Goal: Task Accomplishment & Management: Manage account settings

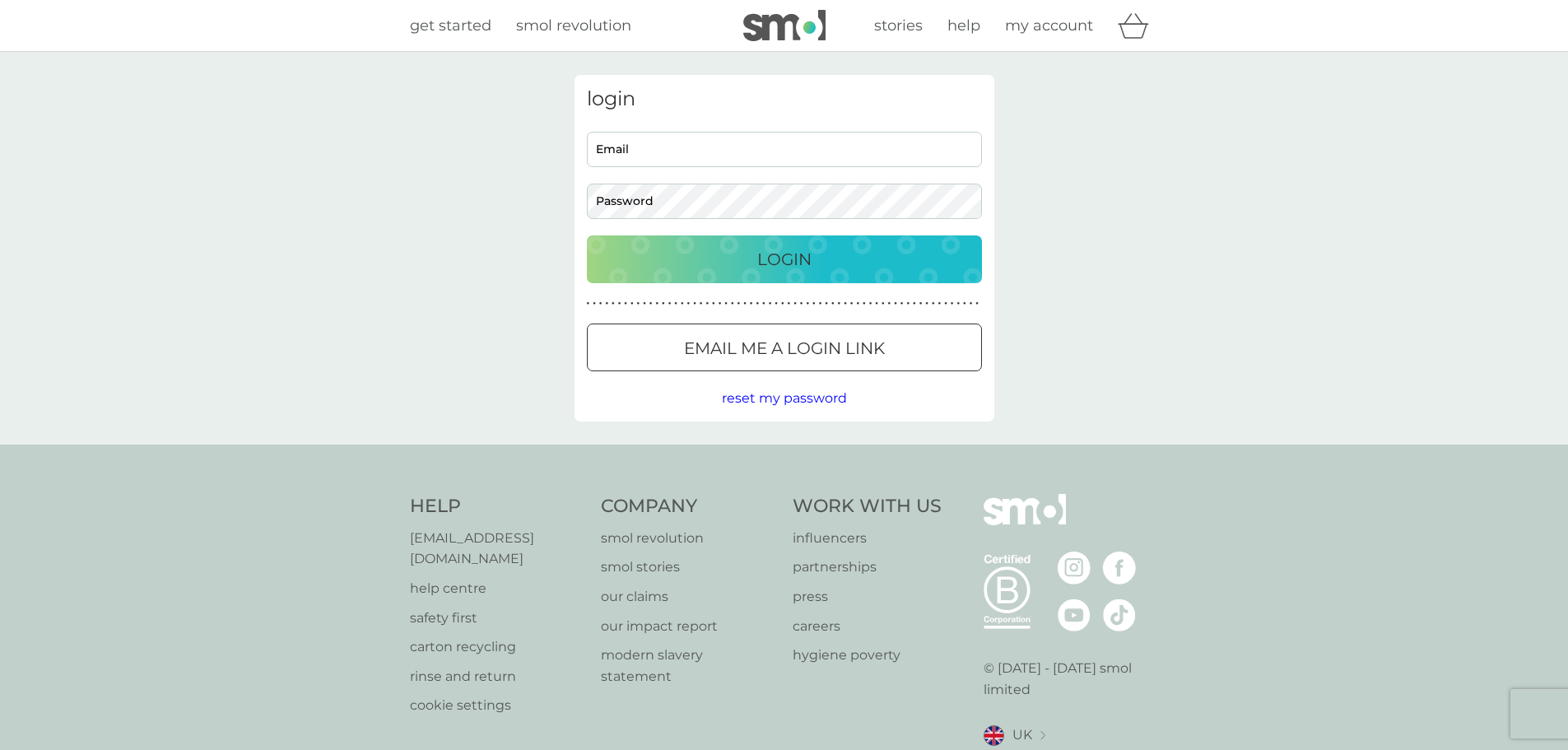
type input "[PERSON_NAME][EMAIL_ADDRESS][DOMAIN_NAME]"
click at [706, 271] on div "Login" at bounding box center [784, 259] width 362 height 27
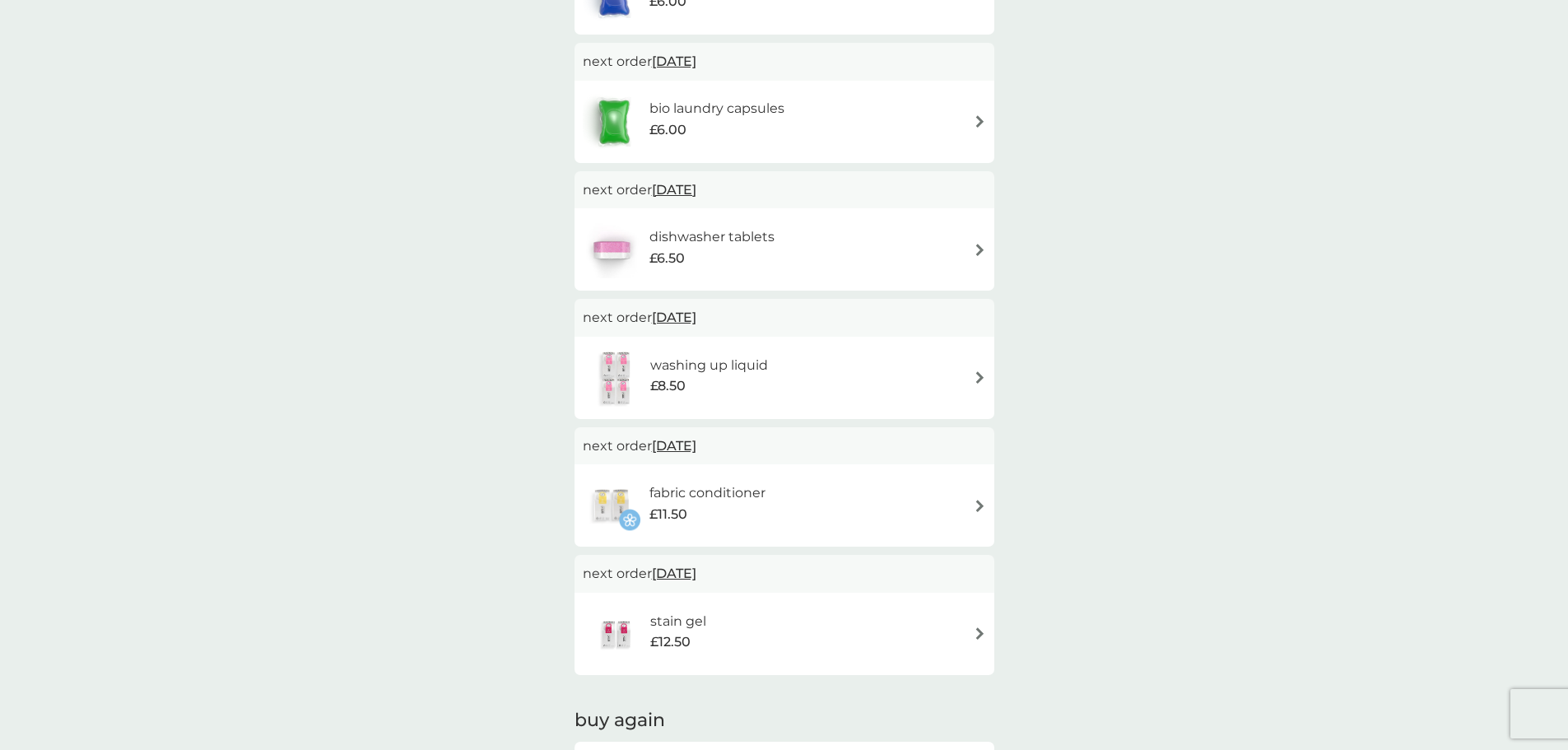
scroll to position [411, 0]
click at [957, 375] on div "washing up liquid £8.50" at bounding box center [784, 378] width 404 height 58
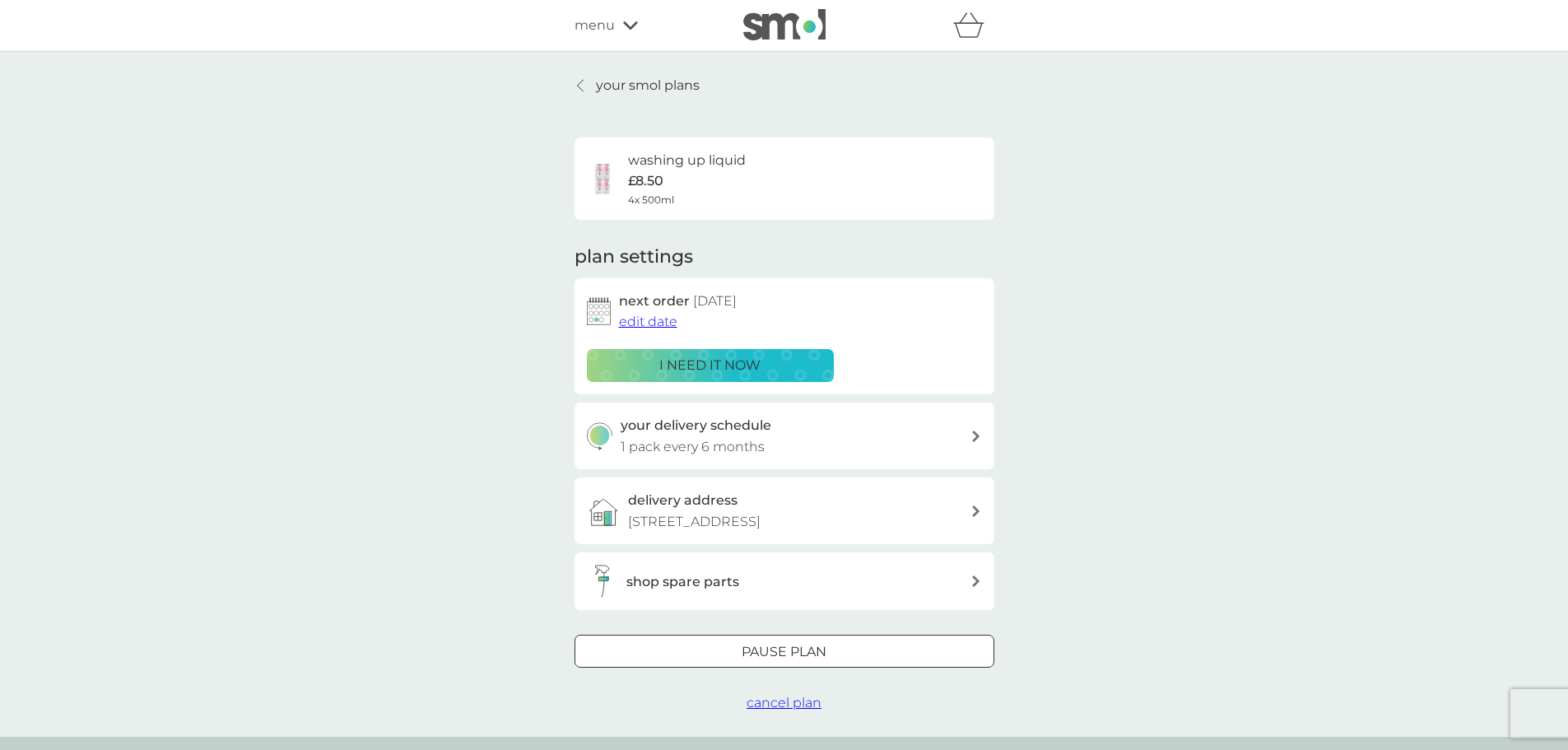
click at [653, 324] on span "edit date" at bounding box center [648, 321] width 59 height 15
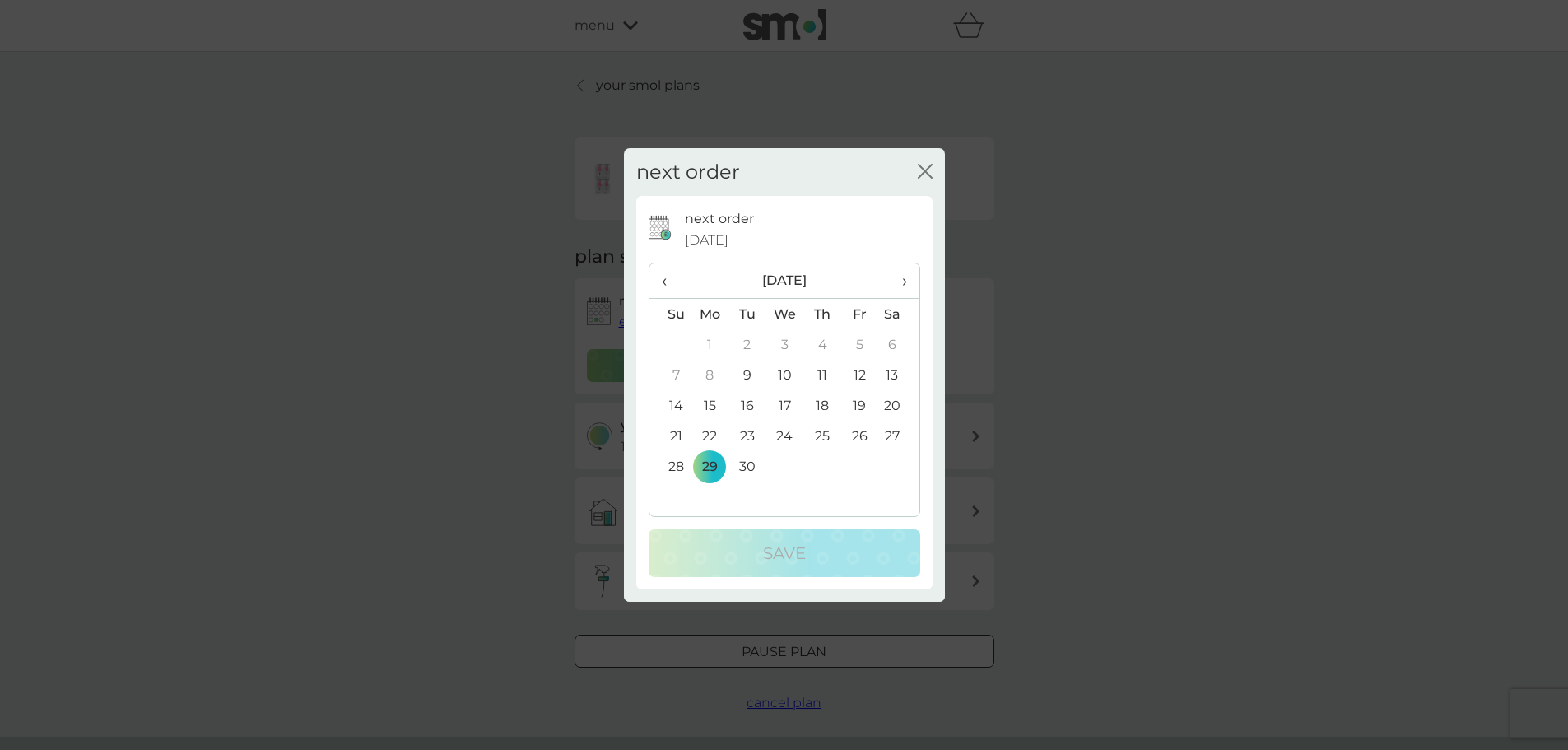
click at [904, 280] on span "›" at bounding box center [898, 280] width 16 height 34
click at [710, 369] on td "6" at bounding box center [711, 374] width 38 height 30
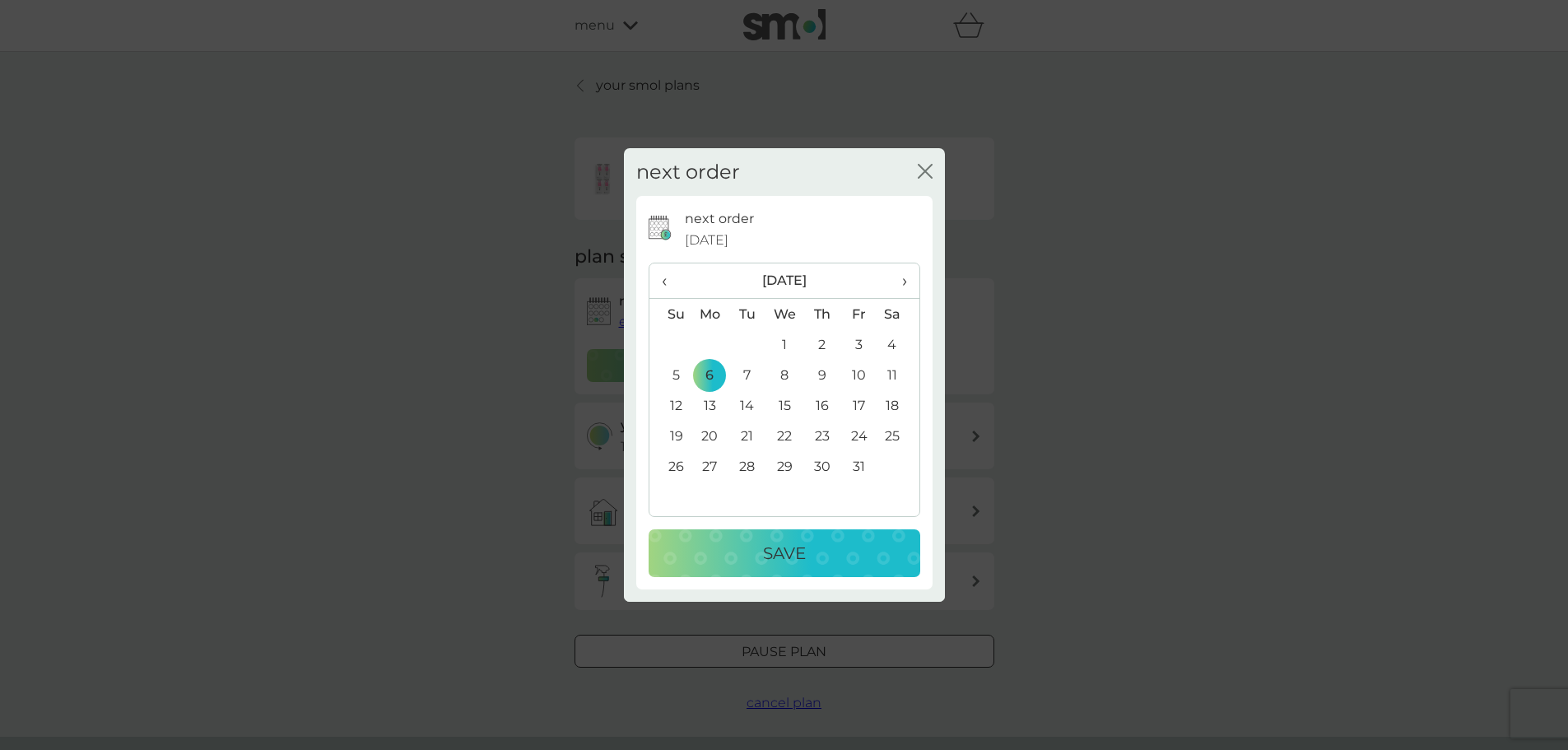
click at [840, 541] on div "Save" at bounding box center [784, 553] width 238 height 27
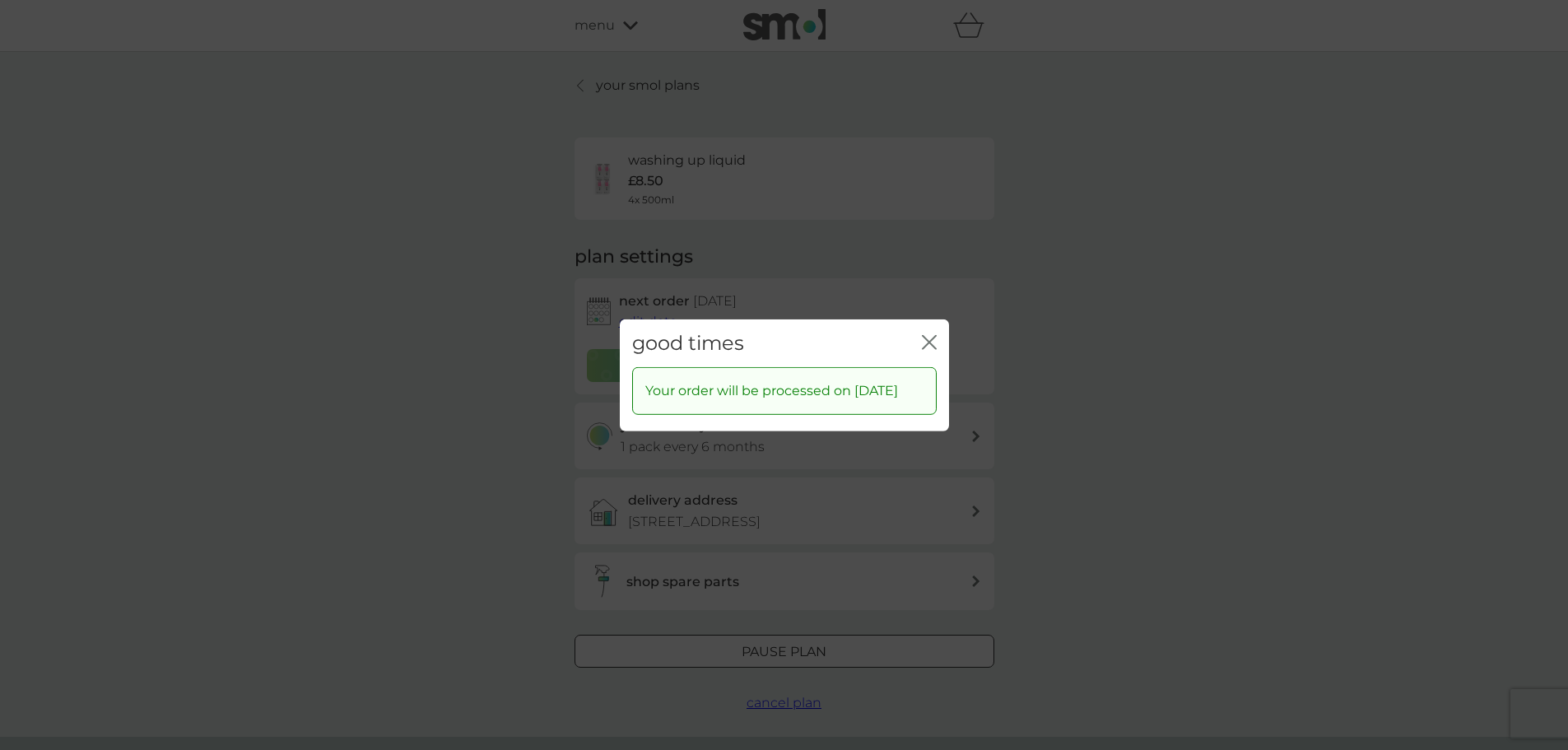
click at [938, 331] on div "good times close" at bounding box center [784, 342] width 330 height 48
click at [929, 335] on icon "close" at bounding box center [933, 341] width 7 height 13
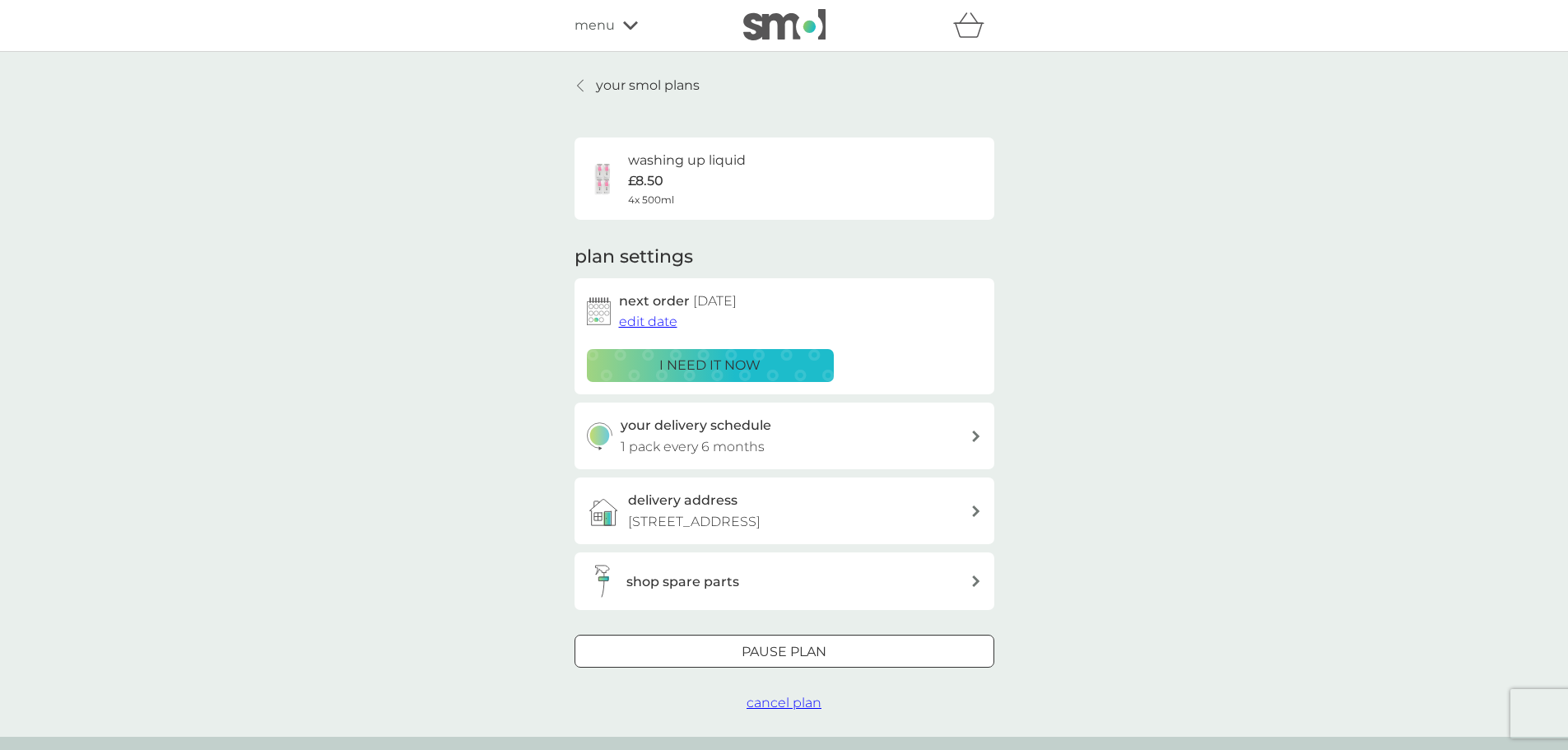
click at [663, 87] on p "your smol plans" at bounding box center [648, 85] width 104 height 22
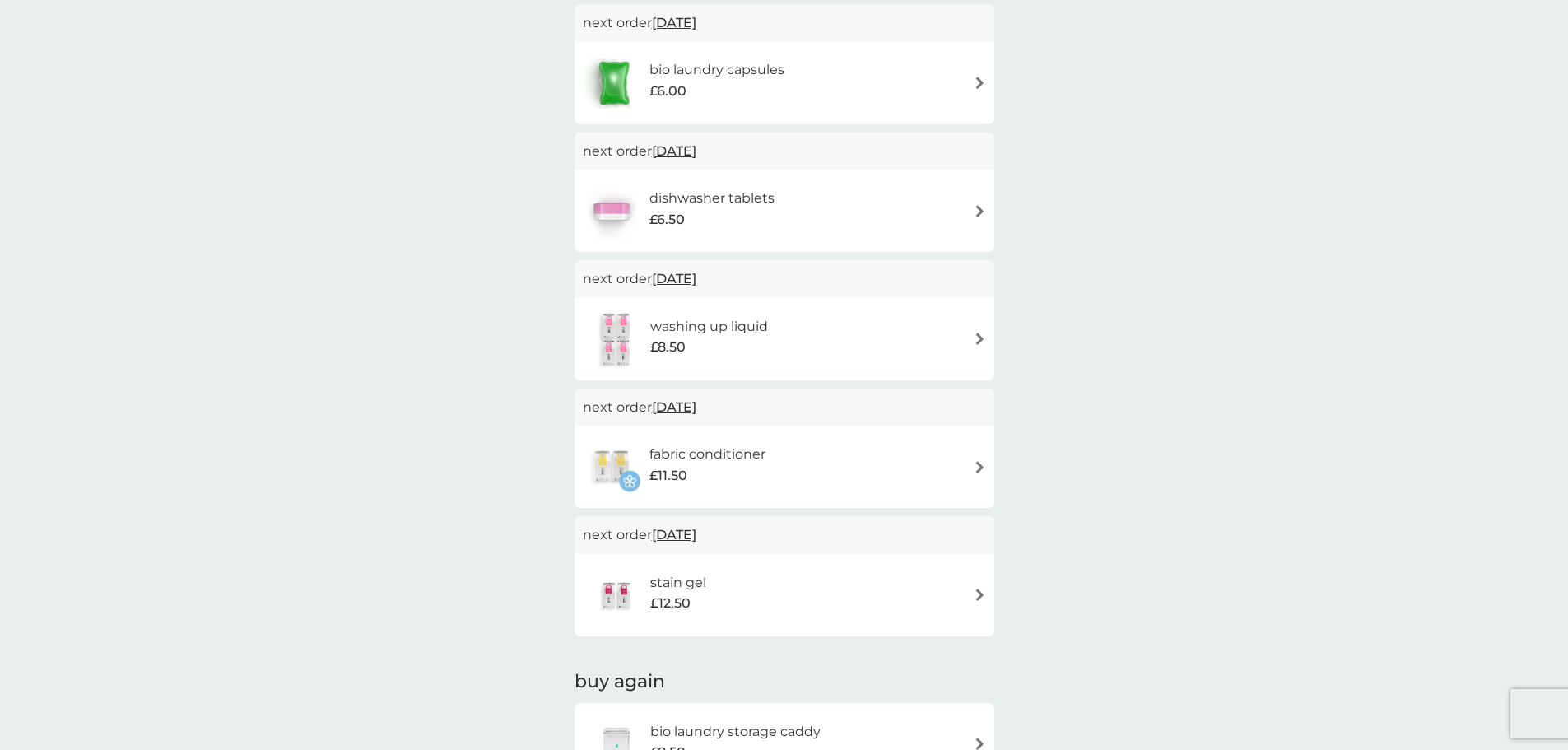
scroll to position [494, 0]
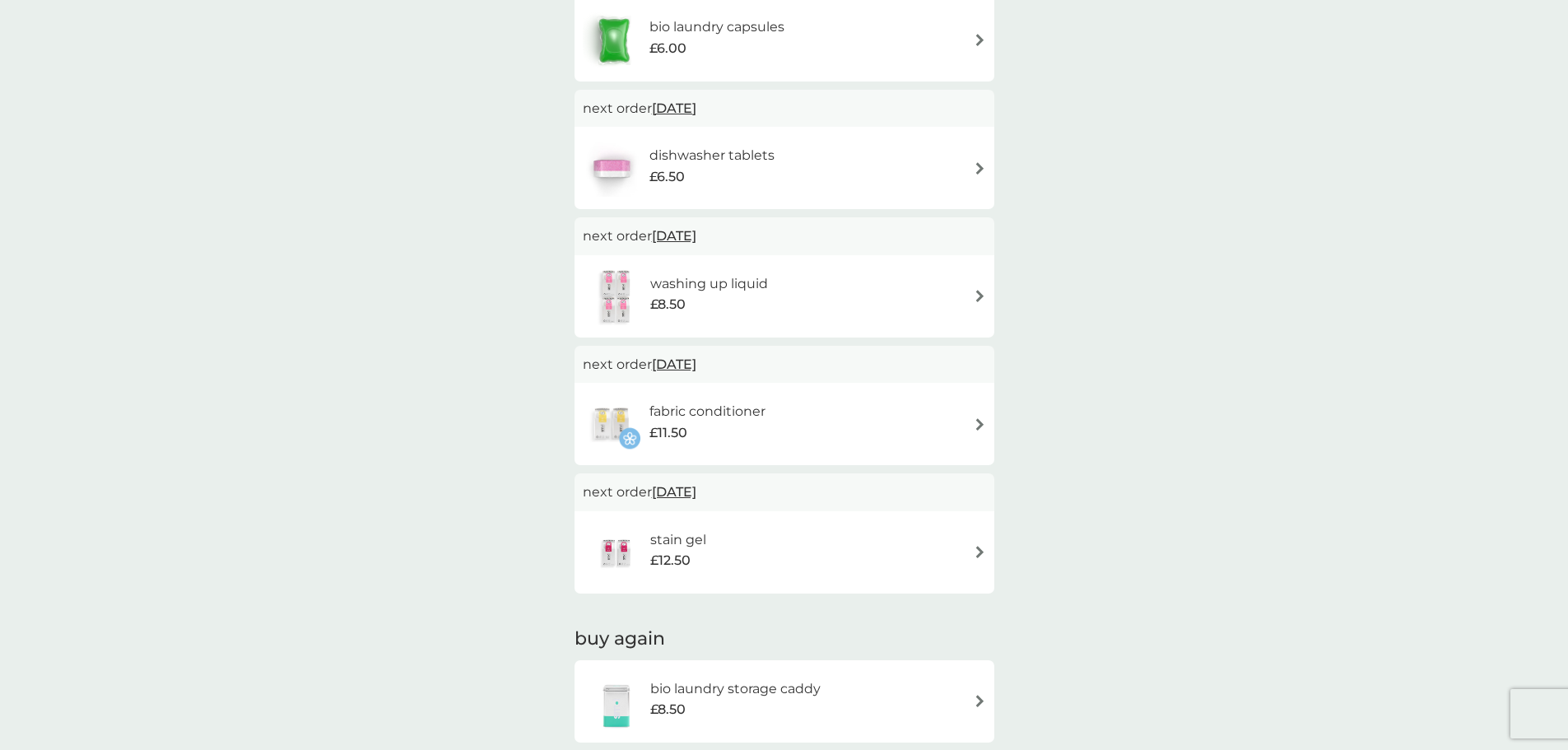
click at [696, 484] on span "28 Mar 2026" at bounding box center [675, 491] width 45 height 32
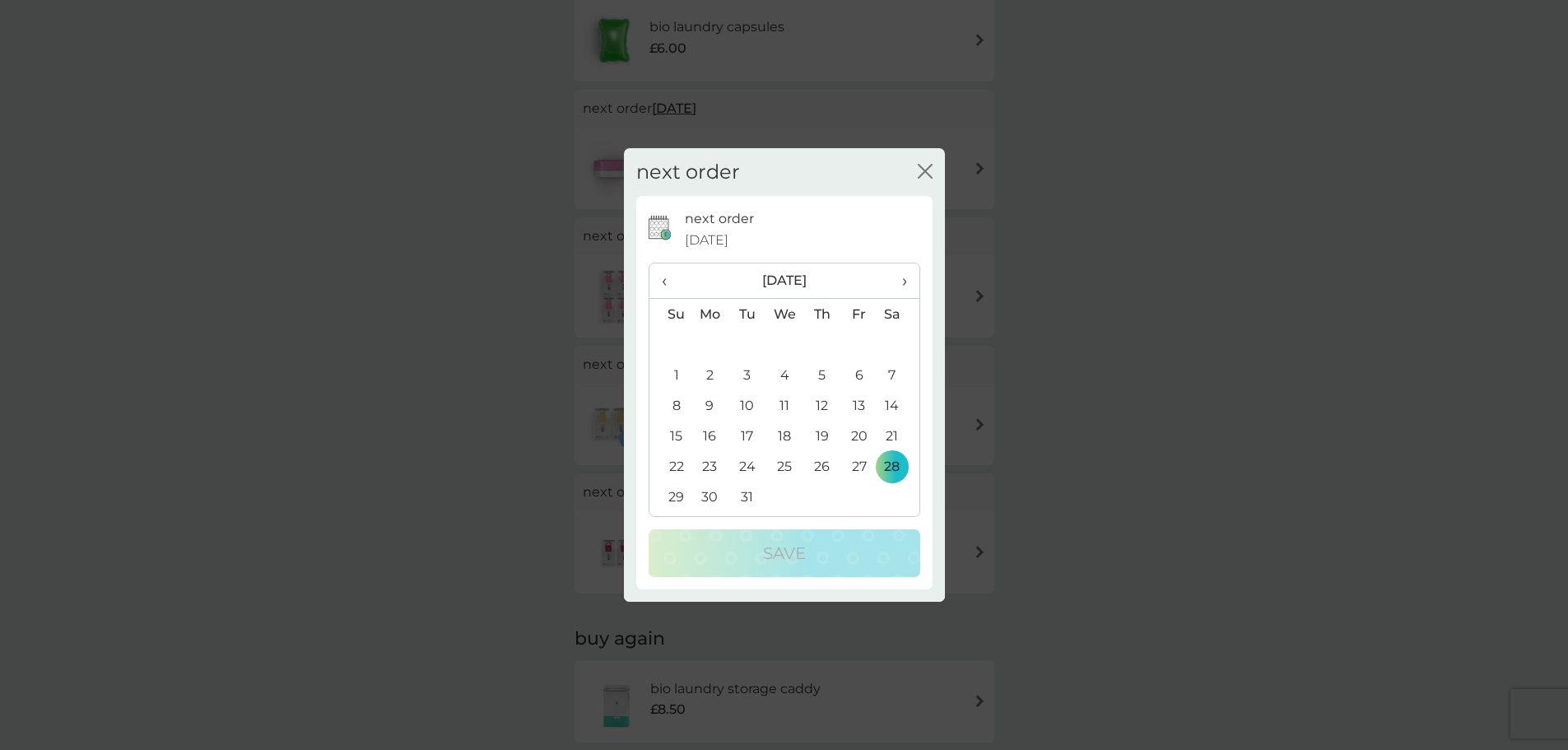
click at [668, 280] on span "‹" at bounding box center [670, 280] width 17 height 34
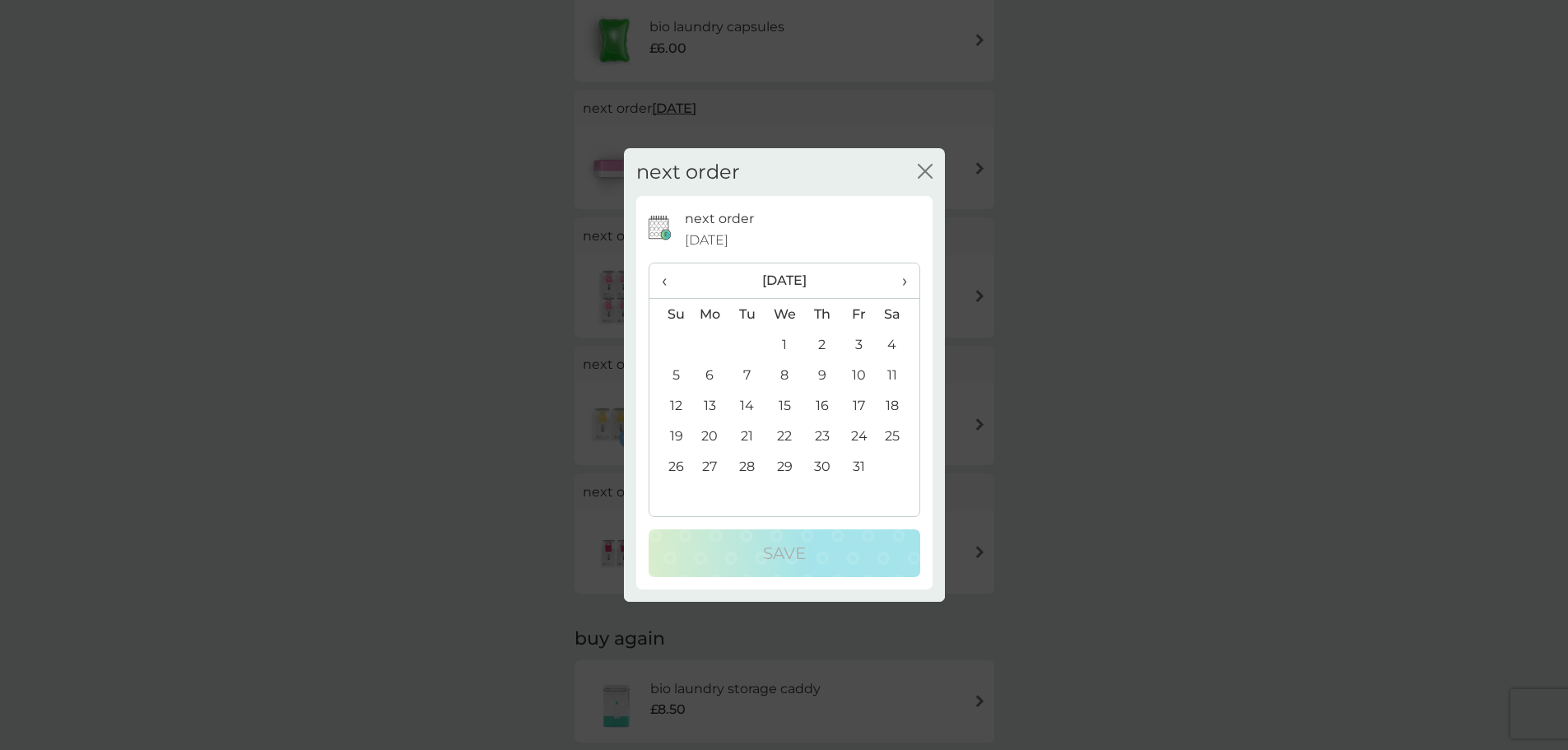
click at [704, 372] on td "6" at bounding box center [711, 374] width 38 height 30
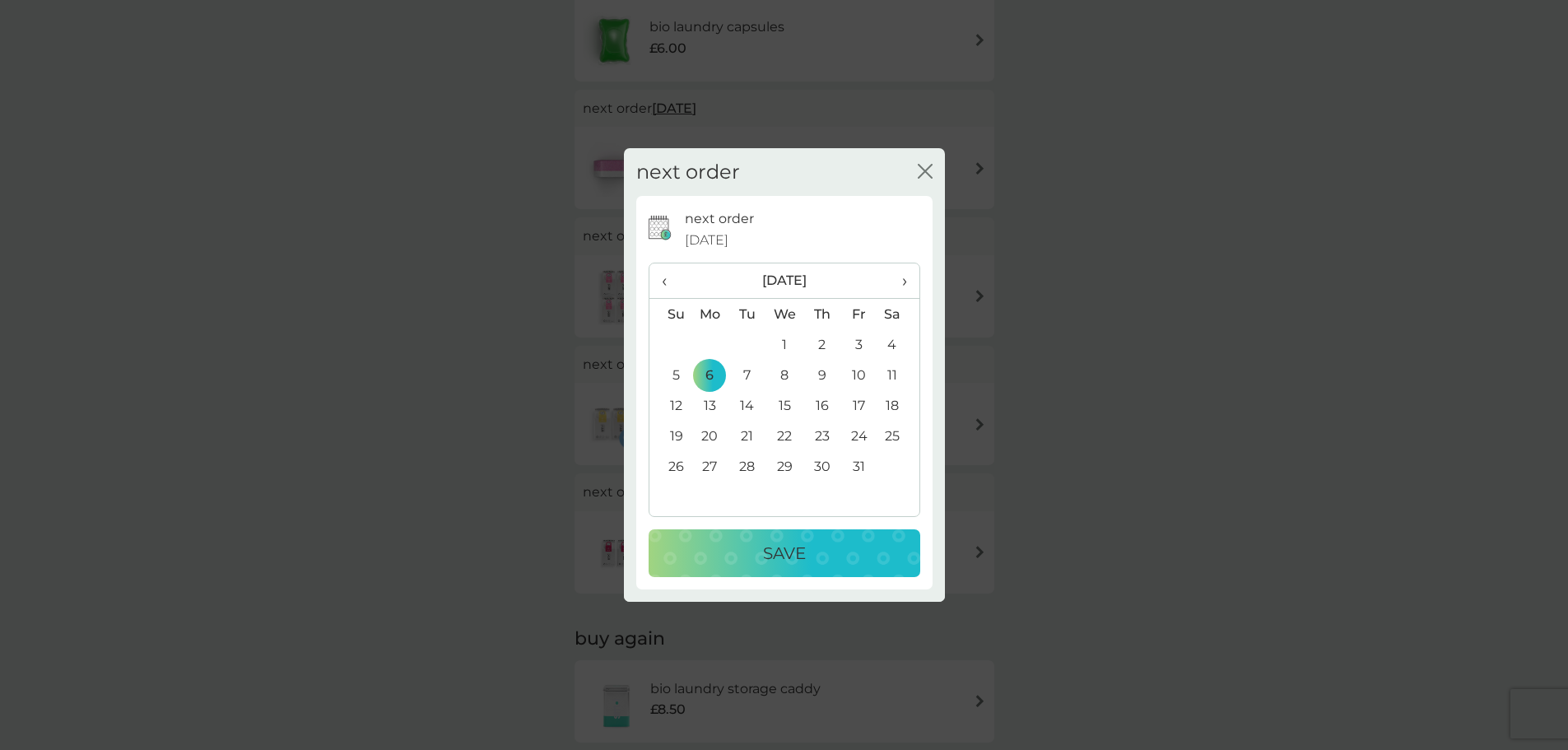
click at [808, 547] on div "Save" at bounding box center [784, 553] width 238 height 27
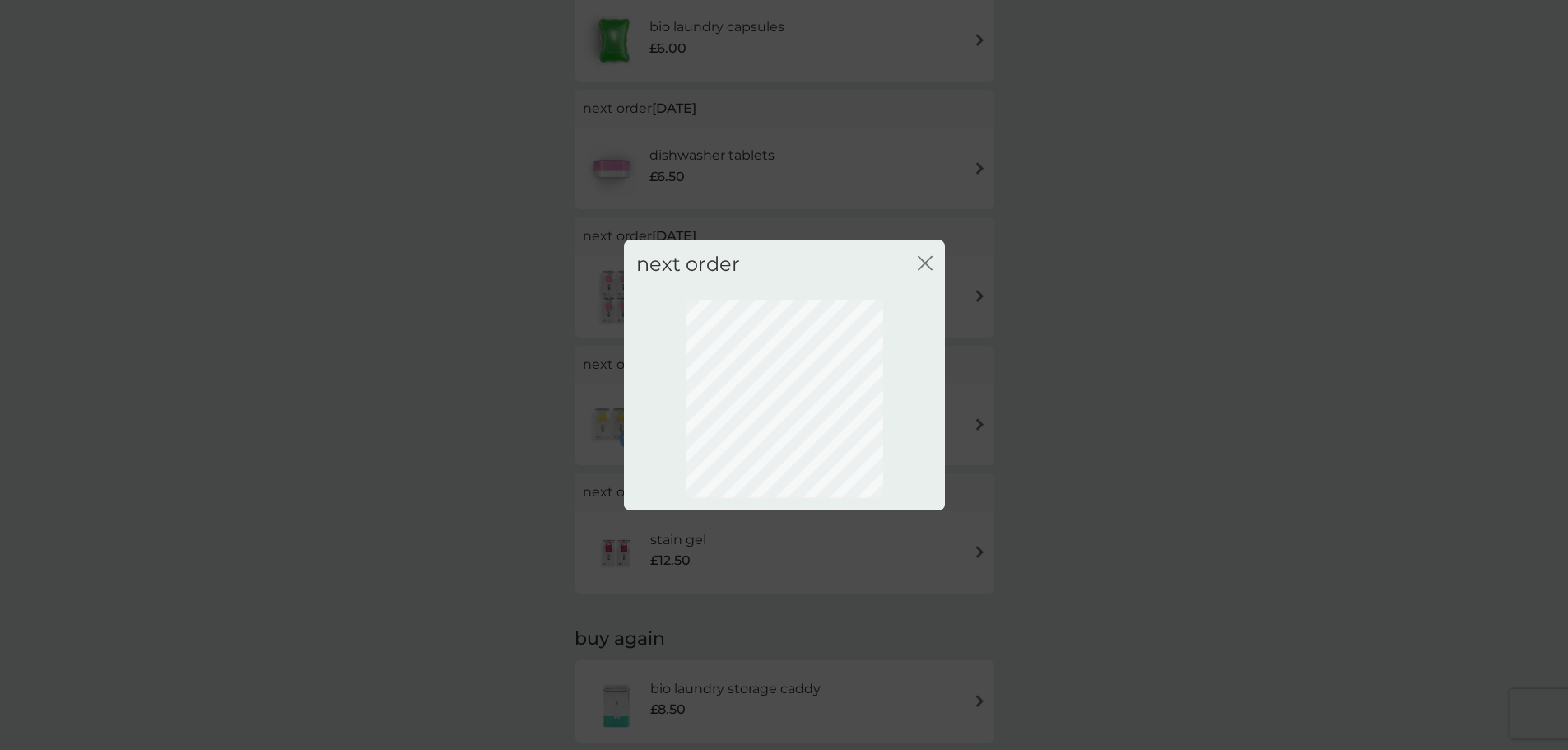
scroll to position [0, 0]
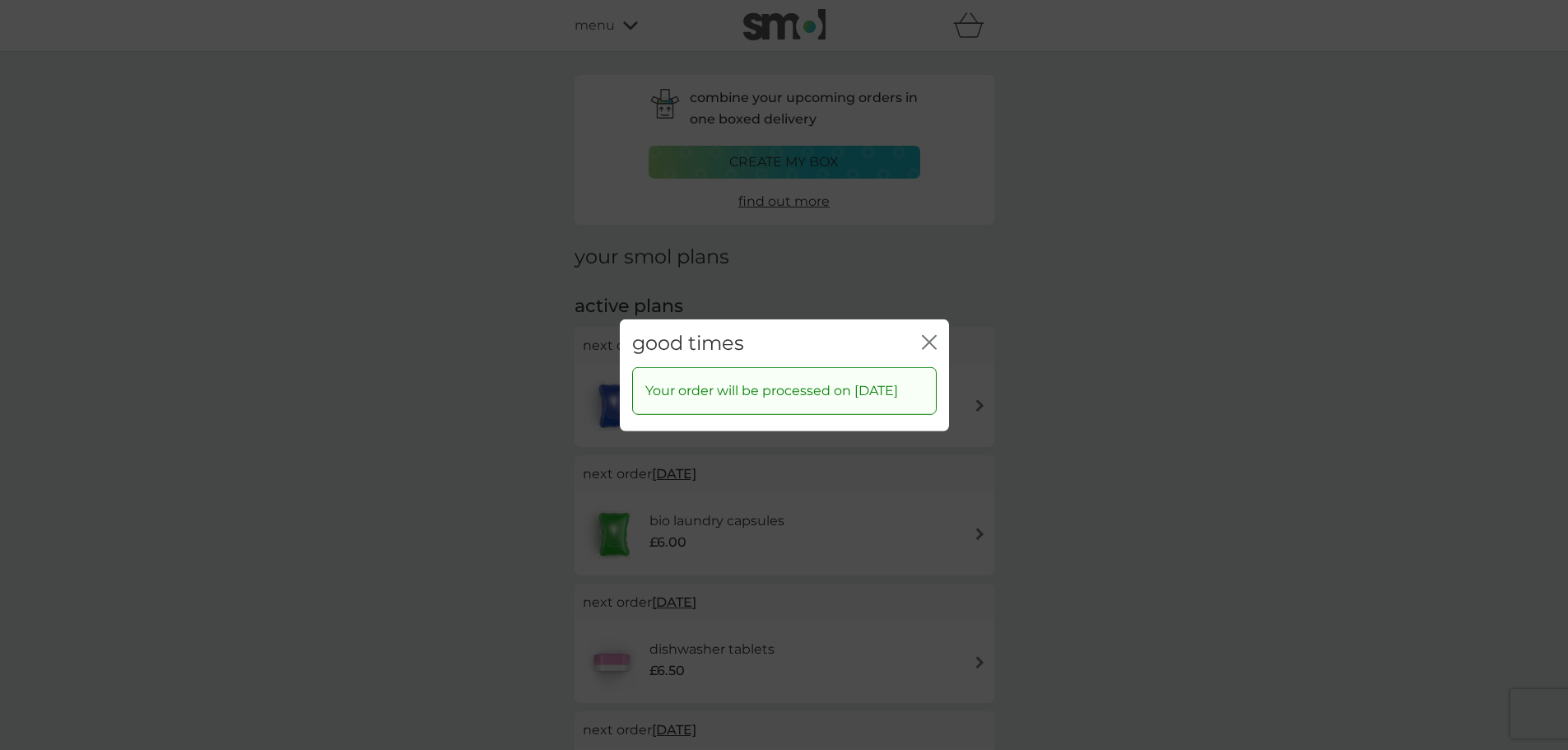
click at [923, 331] on div "close" at bounding box center [929, 343] width 15 height 24
click at [929, 334] on icon "close" at bounding box center [929, 341] width 15 height 15
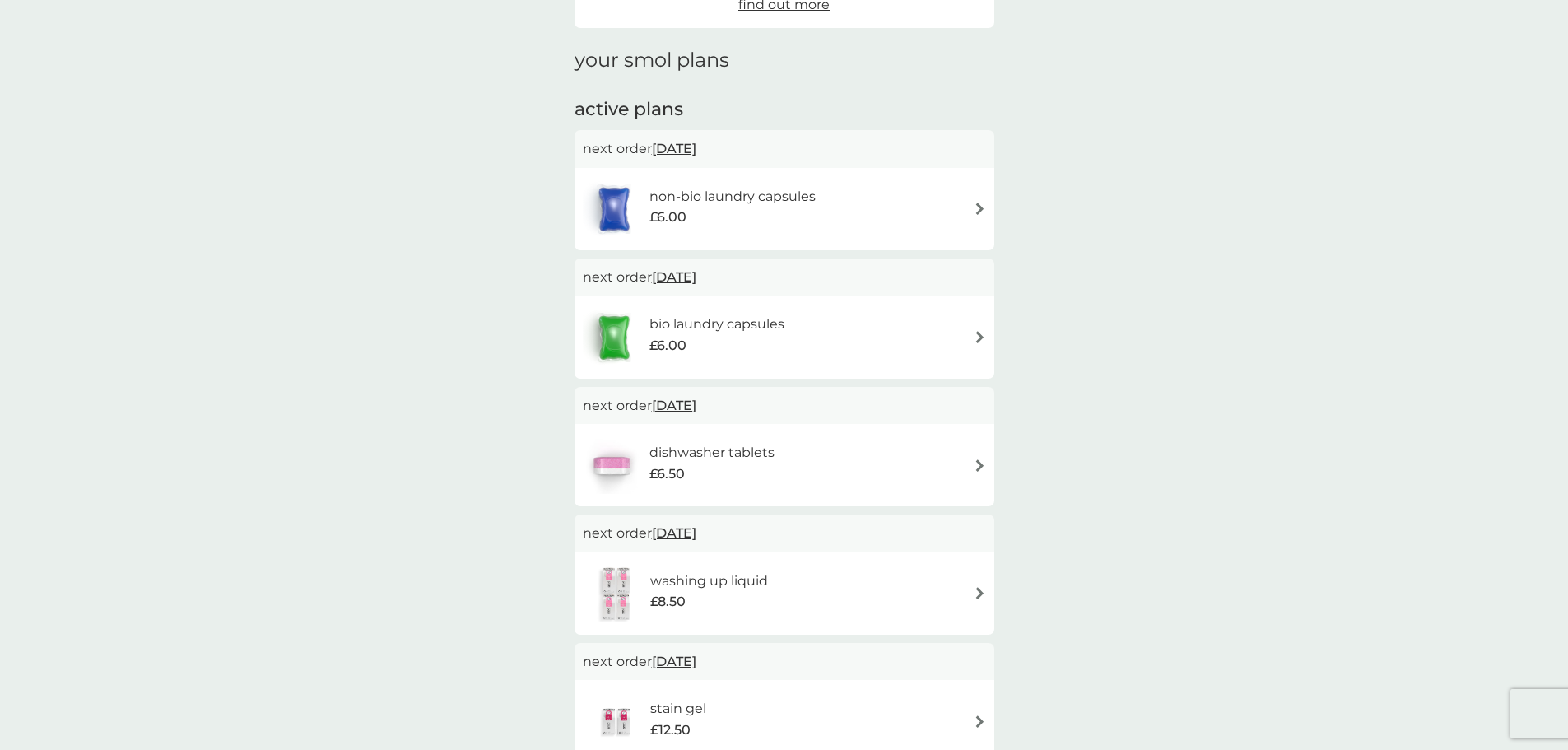
scroll to position [247, 0]
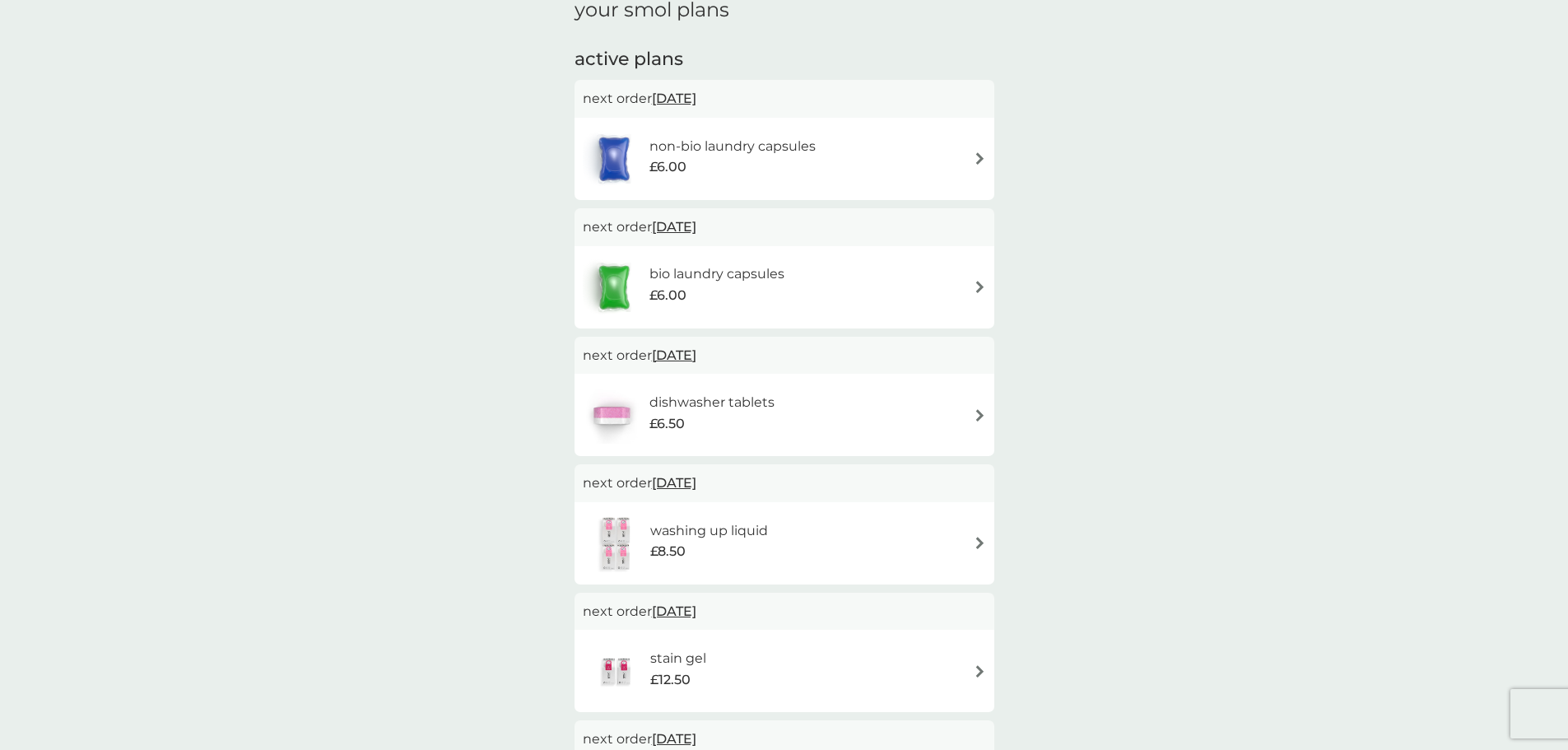
click at [696, 221] on span "26 Sep 2025" at bounding box center [675, 226] width 45 height 32
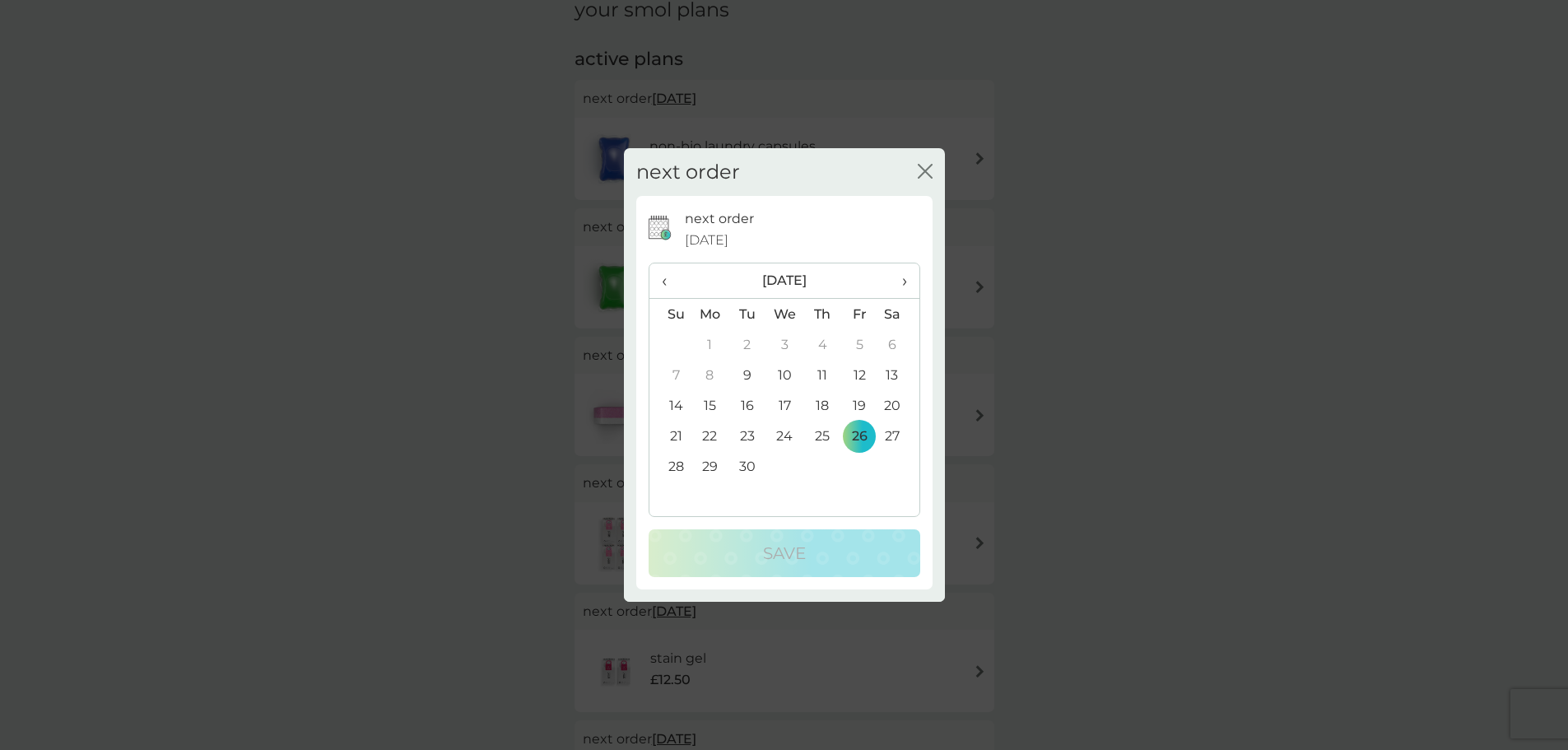
click at [744, 376] on td "9" at bounding box center [747, 374] width 37 height 30
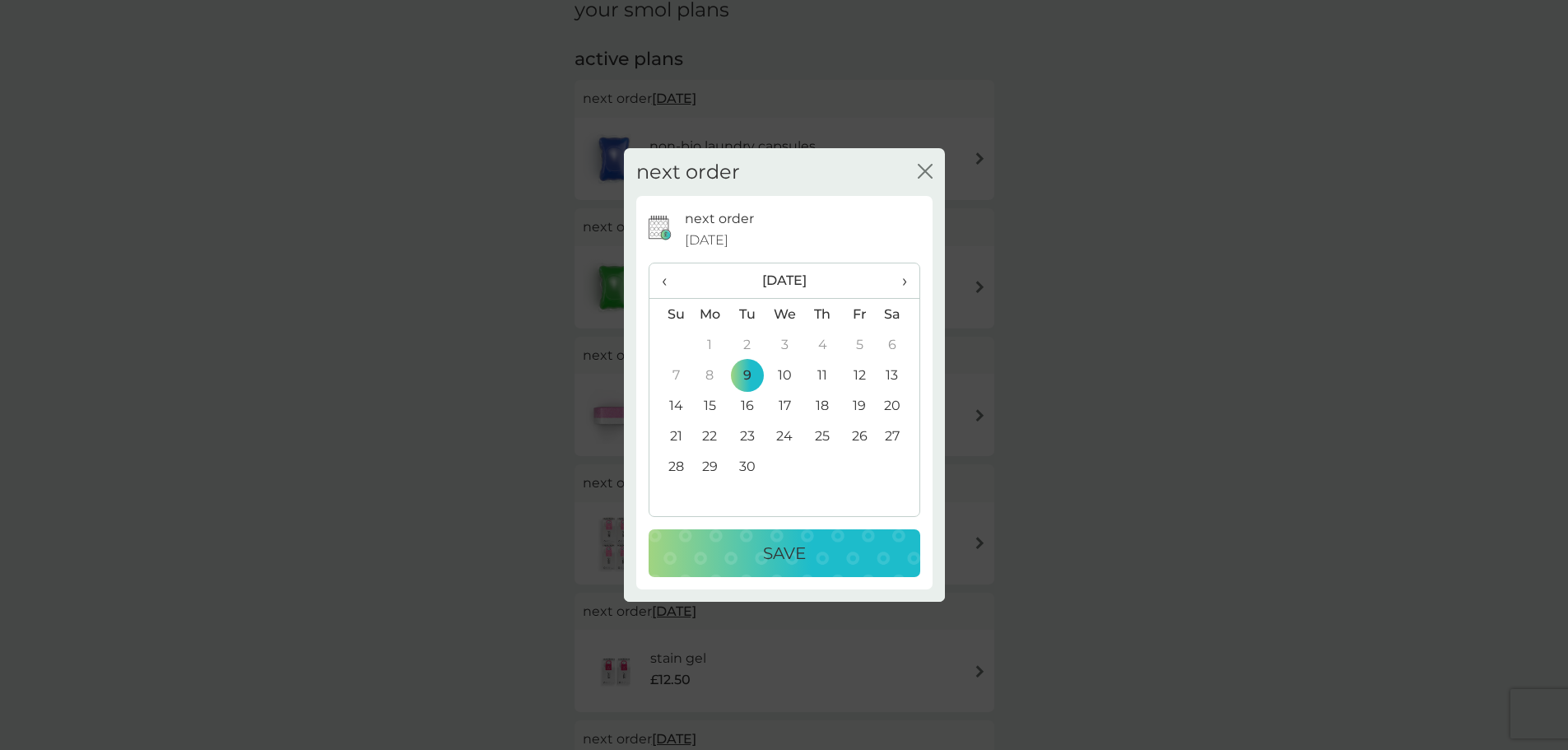
click at [760, 543] on div "Save" at bounding box center [784, 553] width 238 height 27
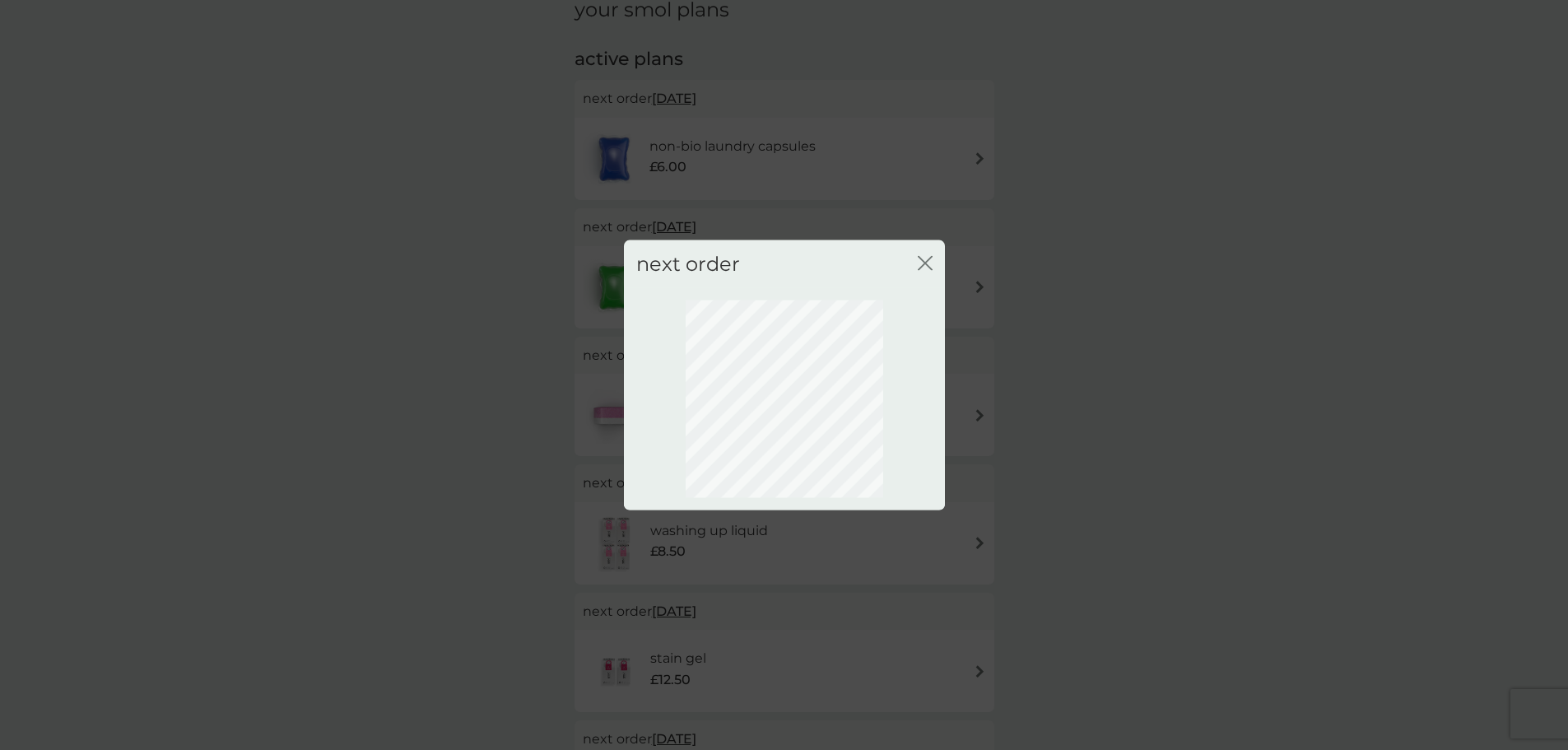
scroll to position [0, 0]
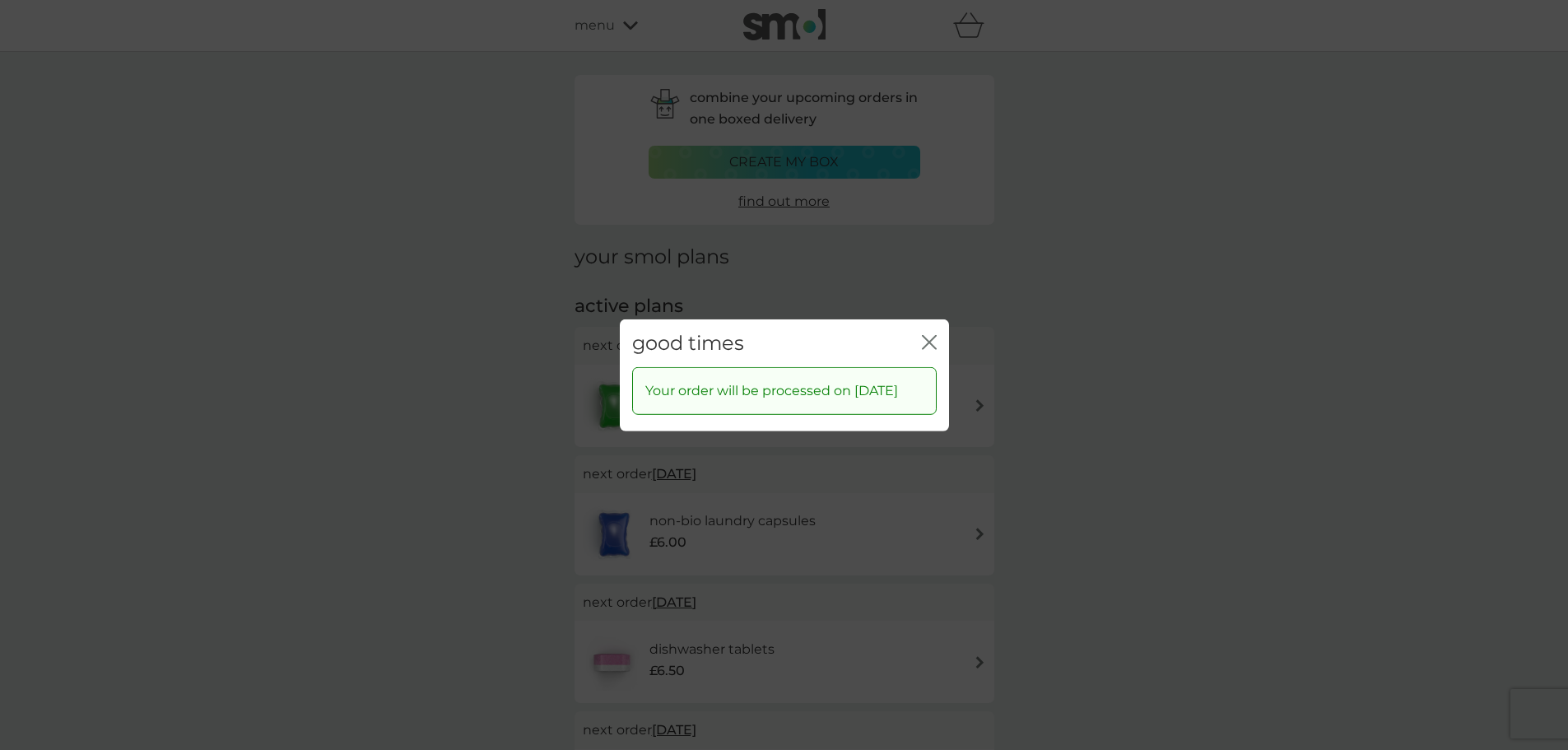
click at [928, 334] on icon "close" at bounding box center [929, 341] width 15 height 15
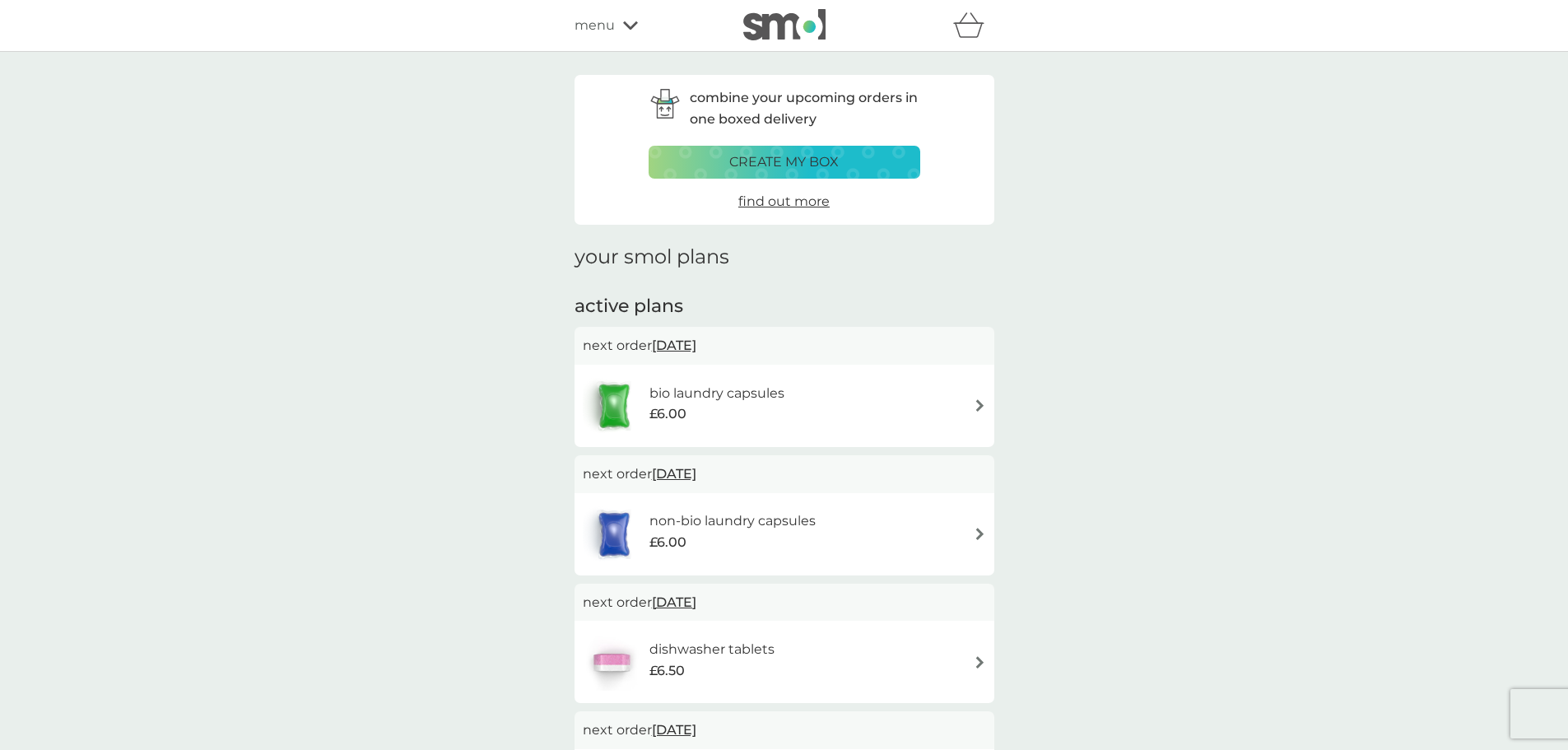
click at [690, 471] on span "22 Sep 2025" at bounding box center [675, 473] width 45 height 32
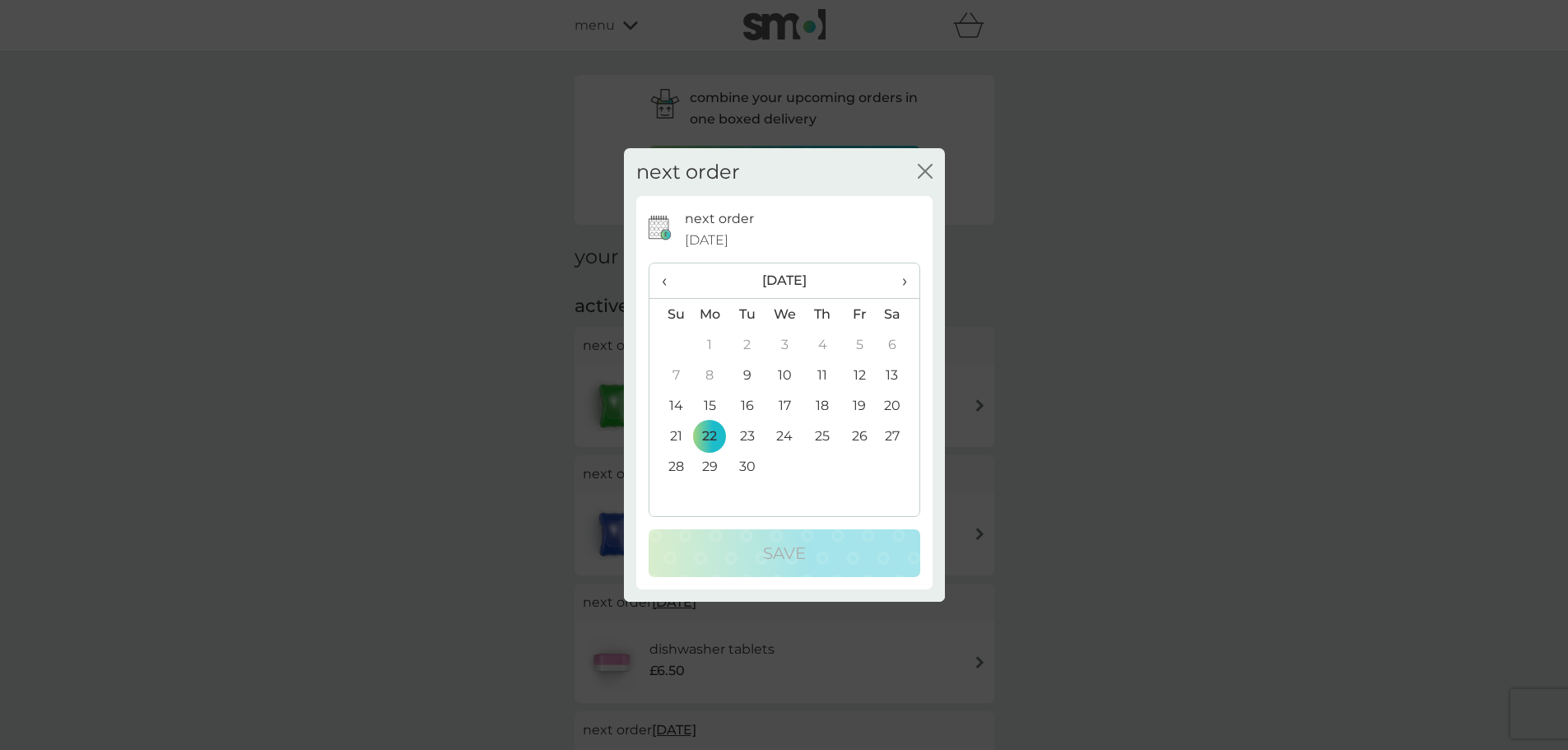
click at [856, 400] on td "19" at bounding box center [860, 404] width 37 height 30
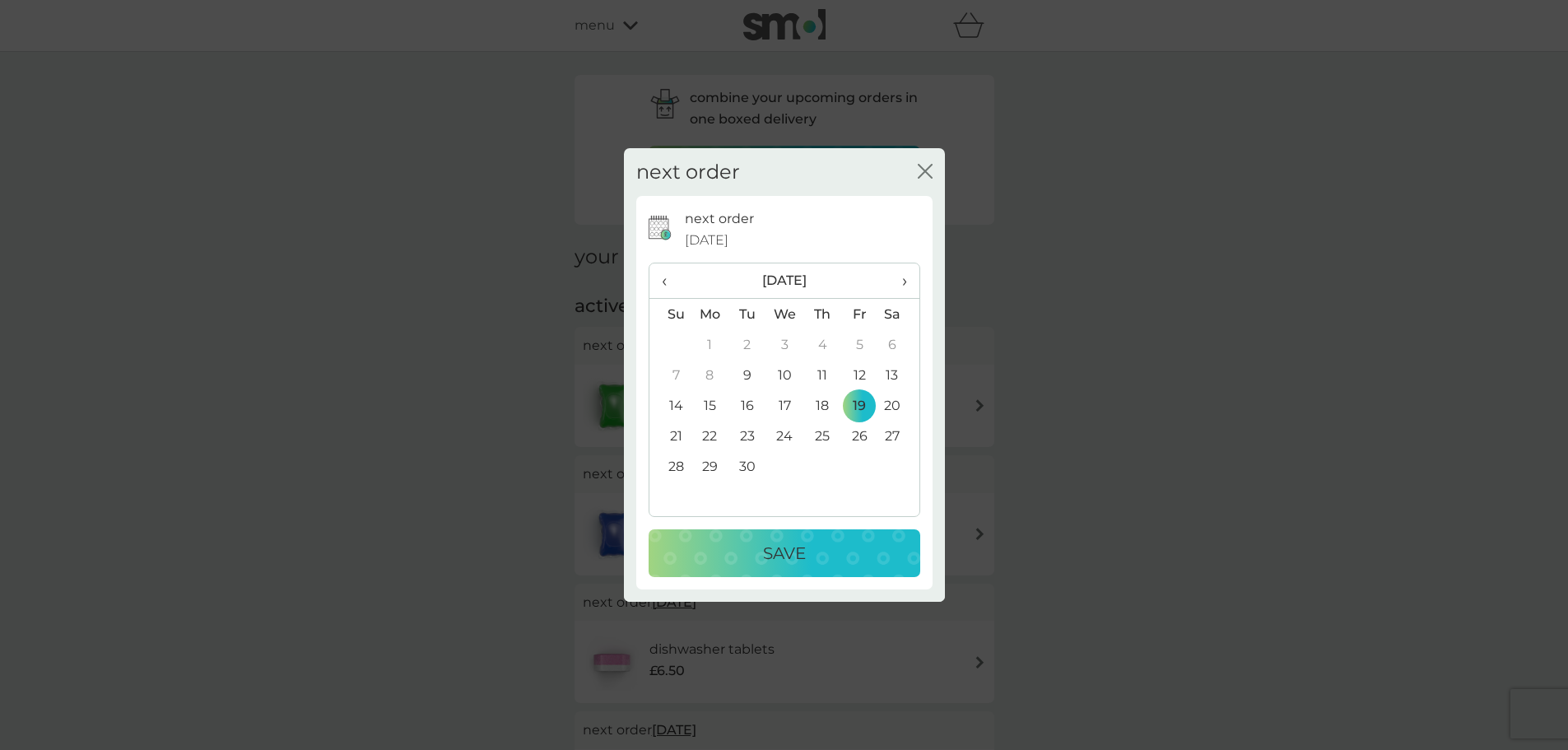
click at [812, 544] on div "Save" at bounding box center [784, 553] width 238 height 27
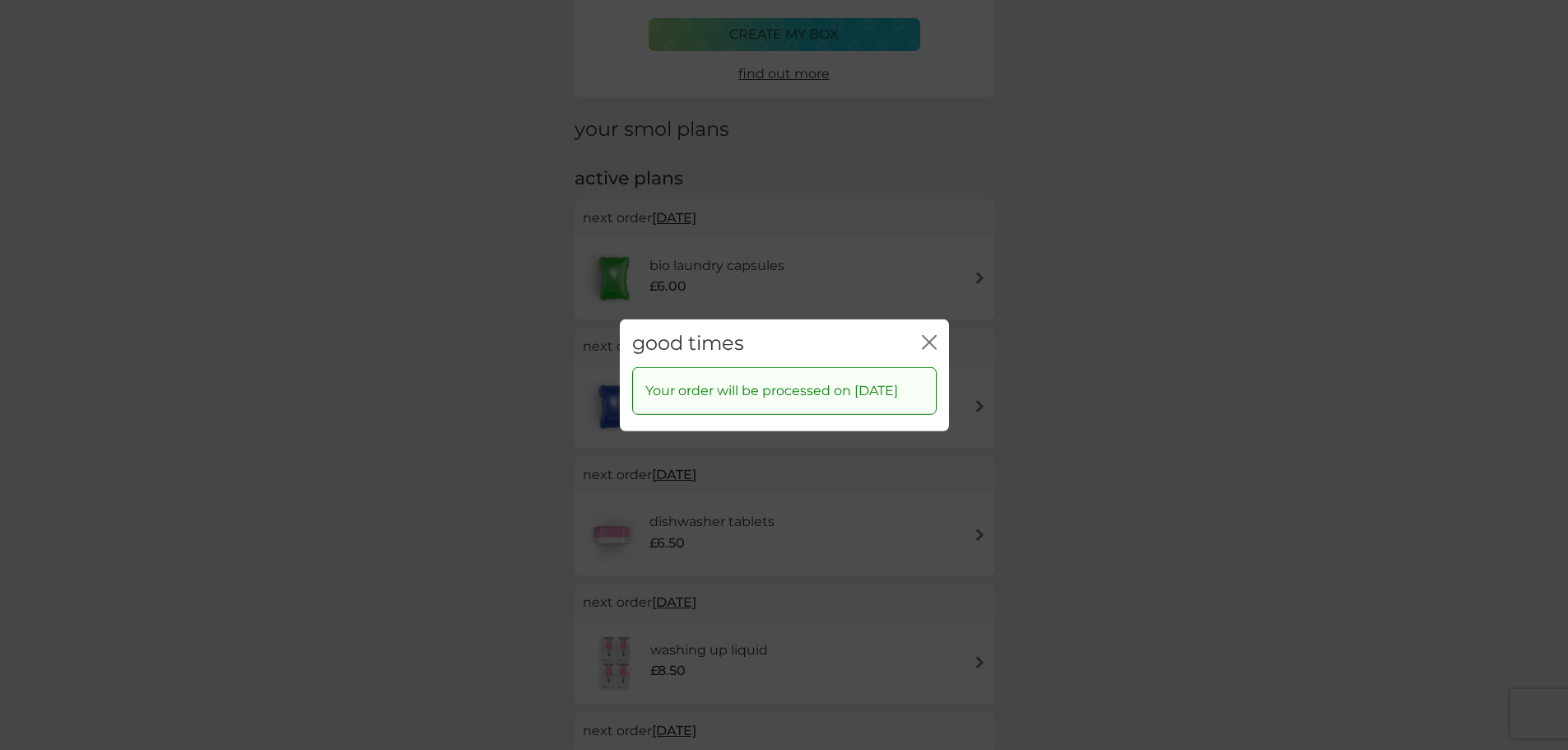
scroll to position [164, 0]
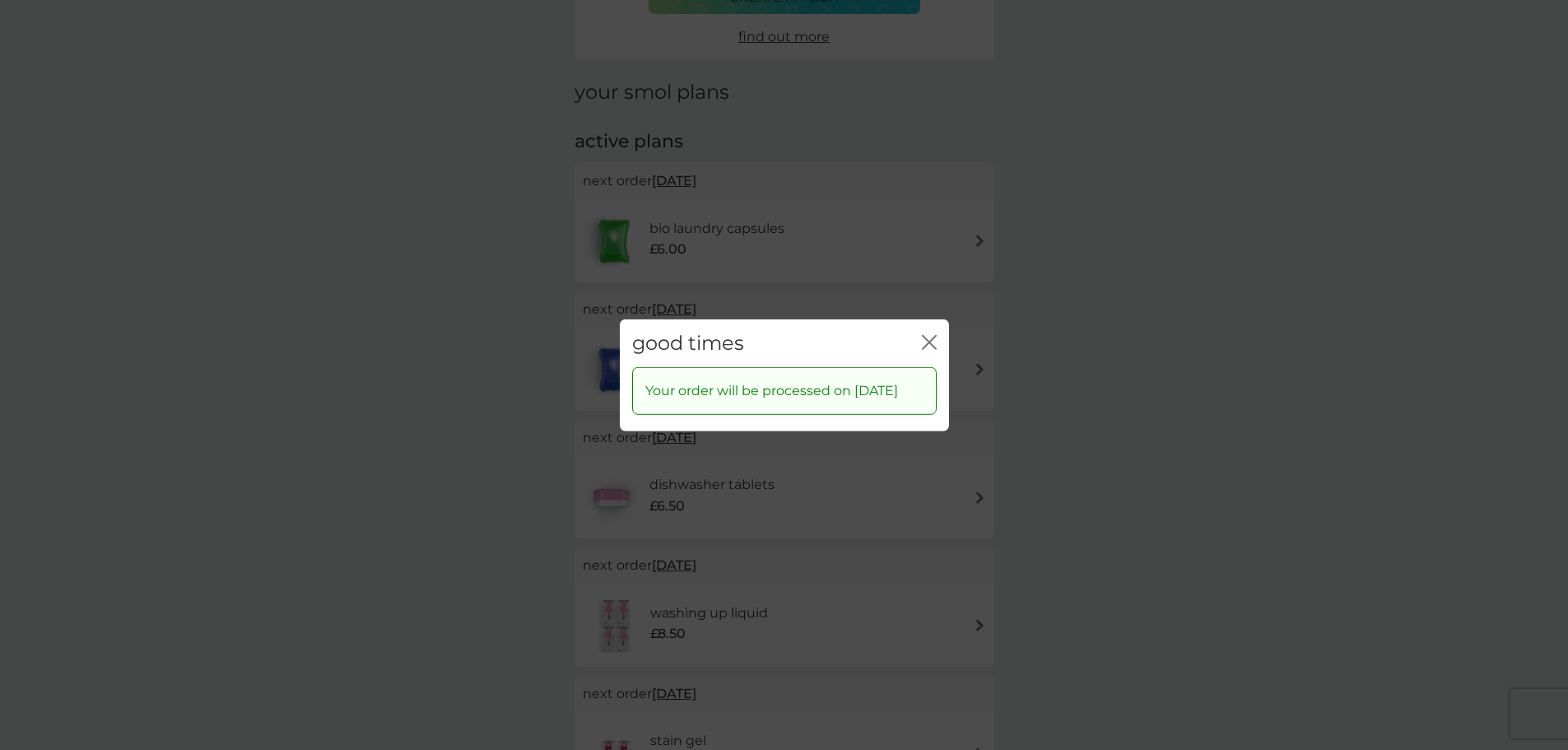
click at [934, 335] on icon "close" at bounding box center [933, 341] width 7 height 13
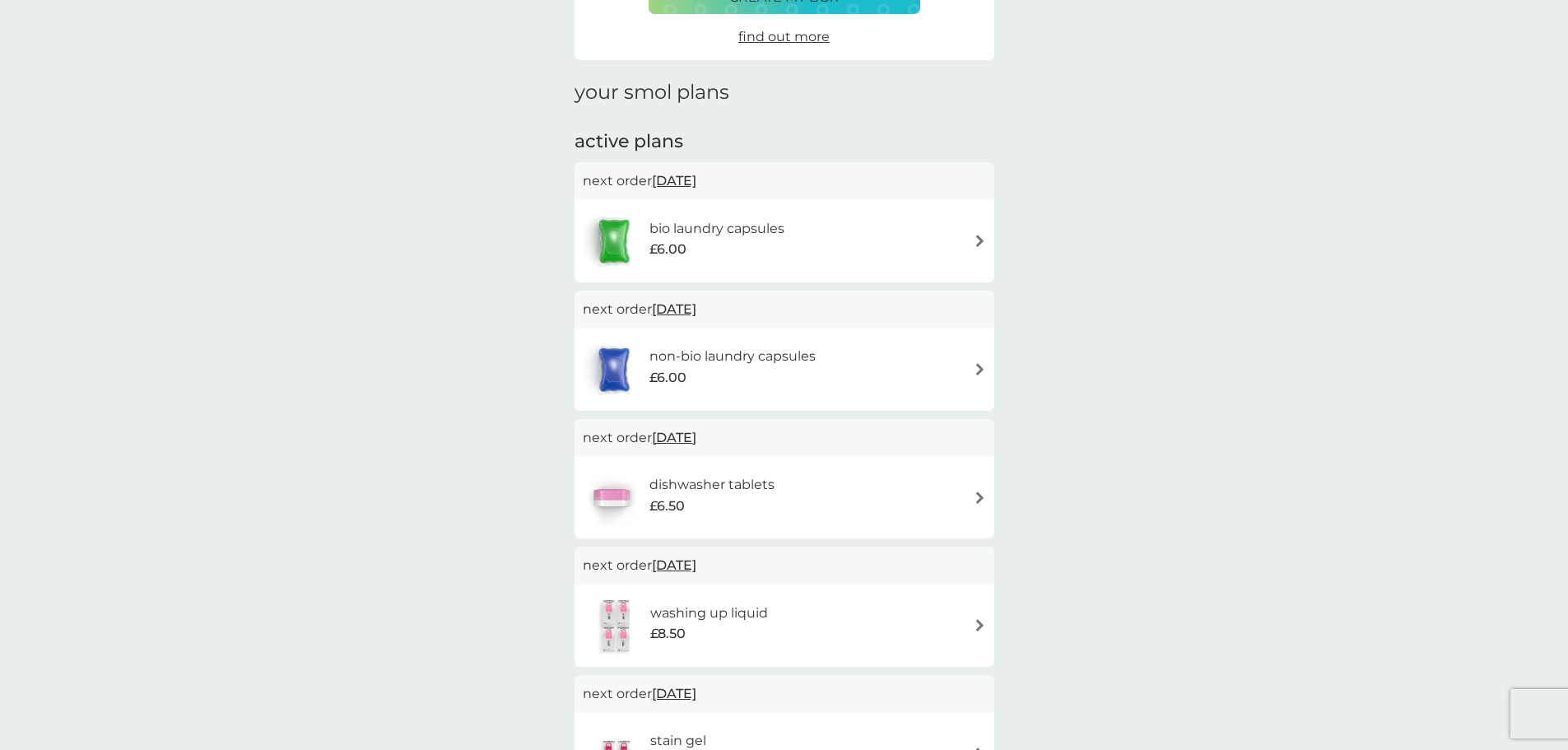
click at [696, 436] on span "29 Sep 2025" at bounding box center [675, 437] width 45 height 32
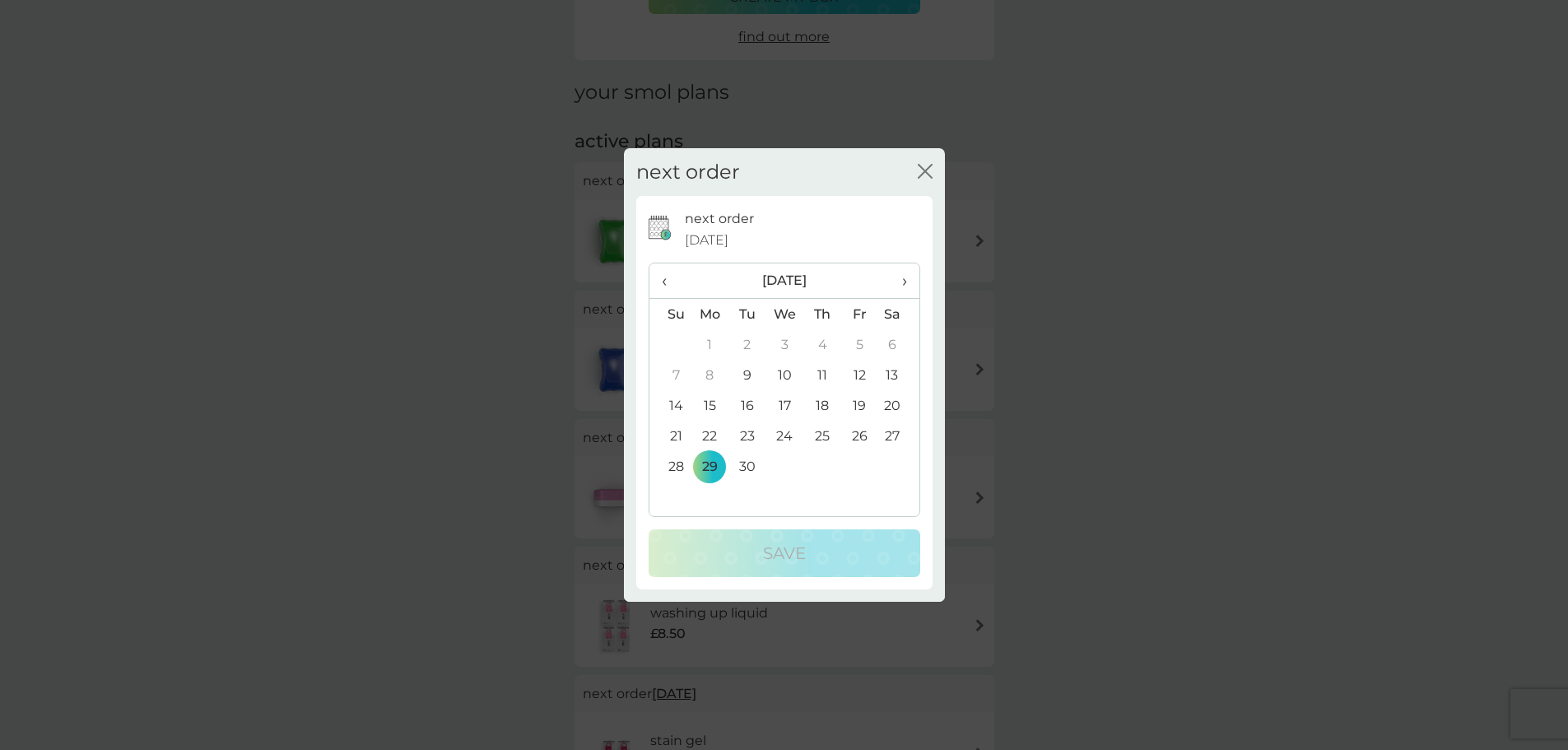
click at [855, 433] on td "26" at bounding box center [860, 435] width 37 height 30
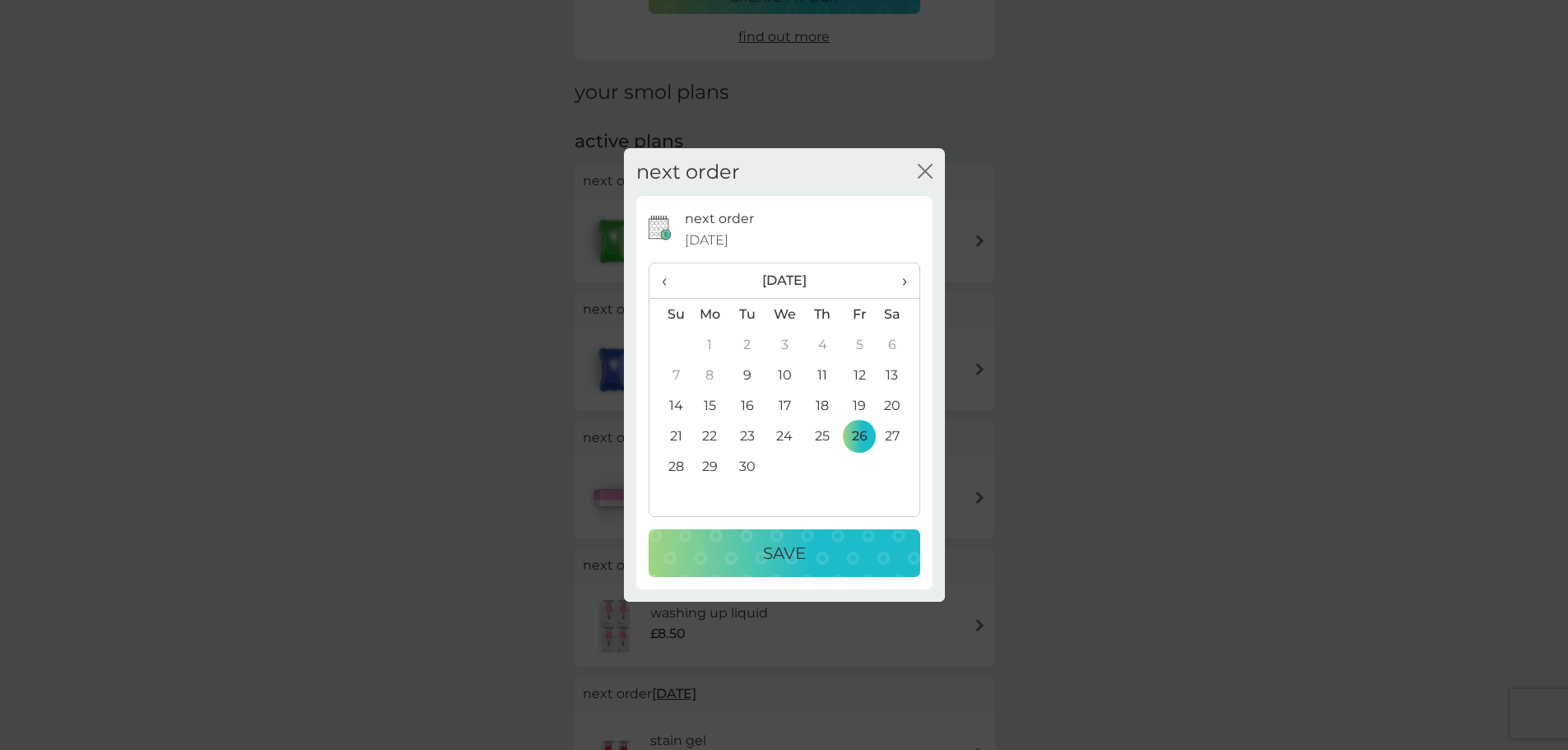
click at [768, 546] on p "Save" at bounding box center [785, 553] width 43 height 27
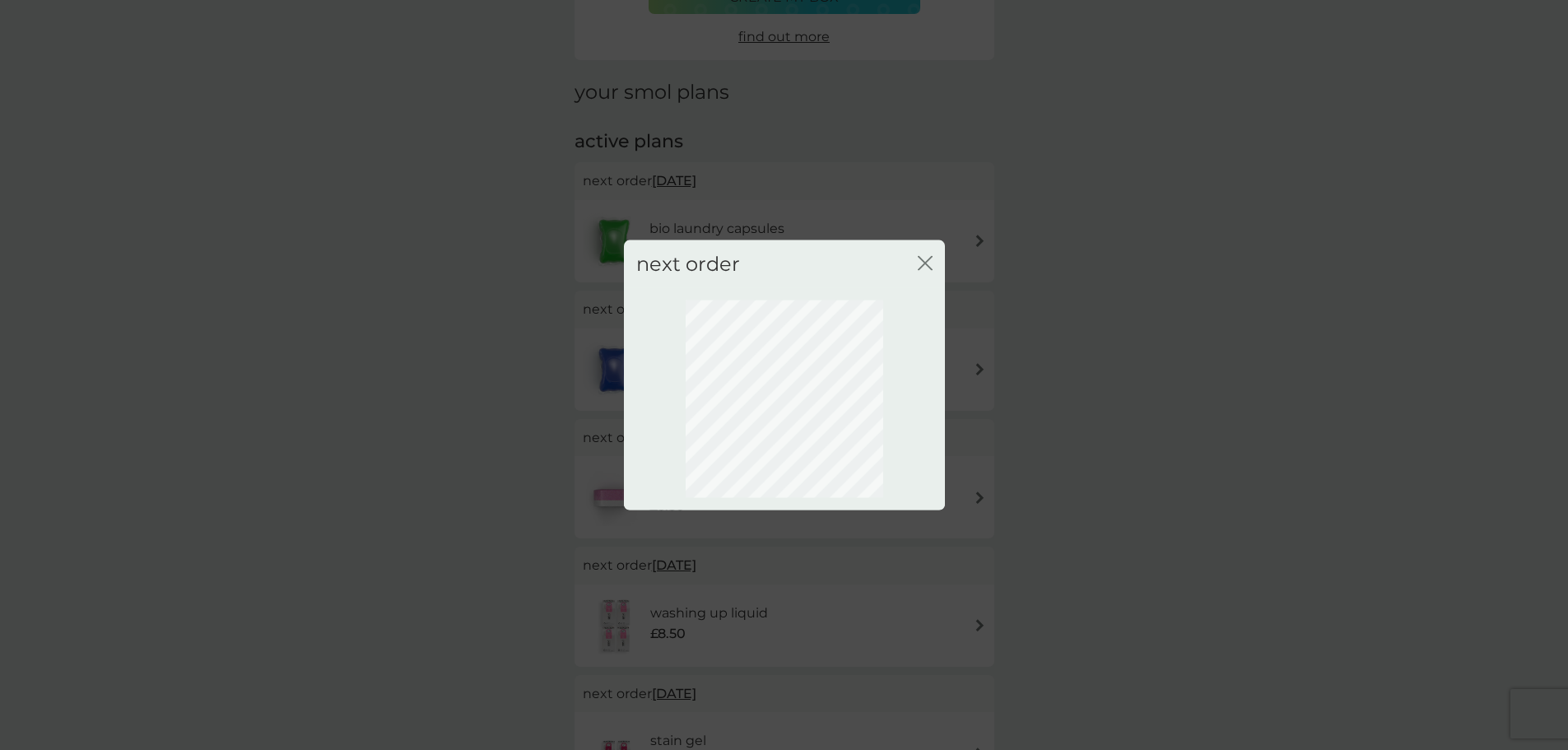
scroll to position [0, 0]
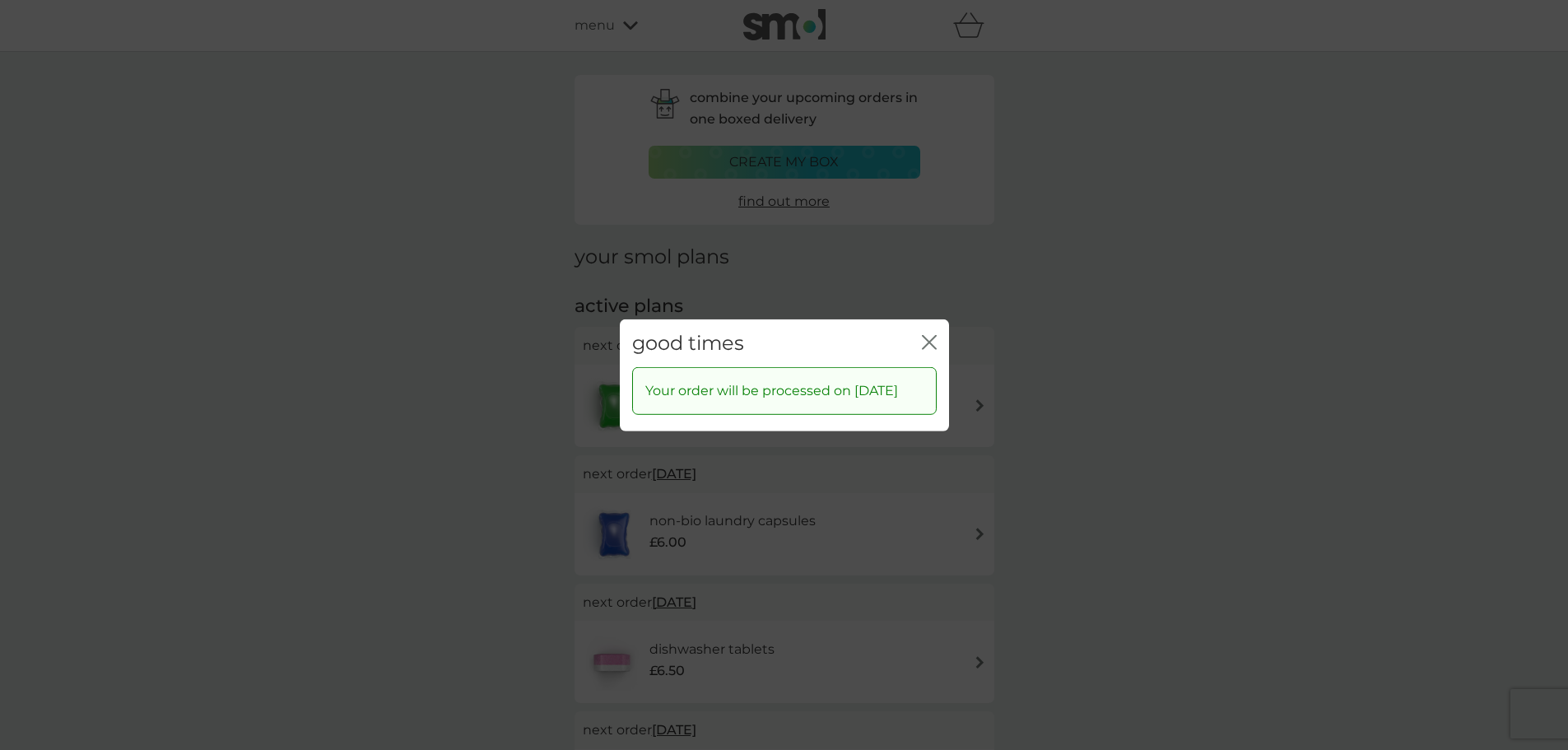
click at [932, 334] on icon "close" at bounding box center [929, 341] width 15 height 15
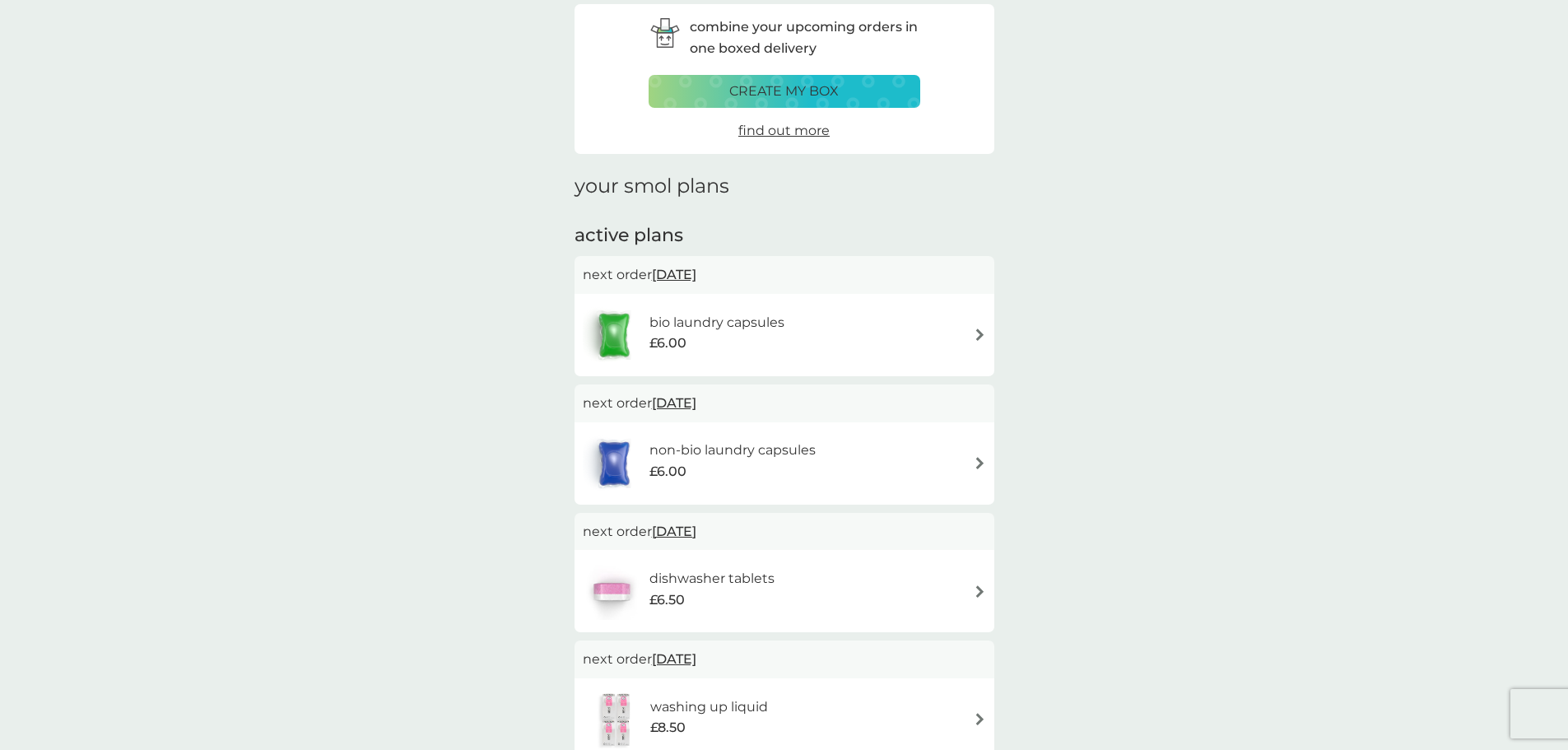
scroll to position [164, 0]
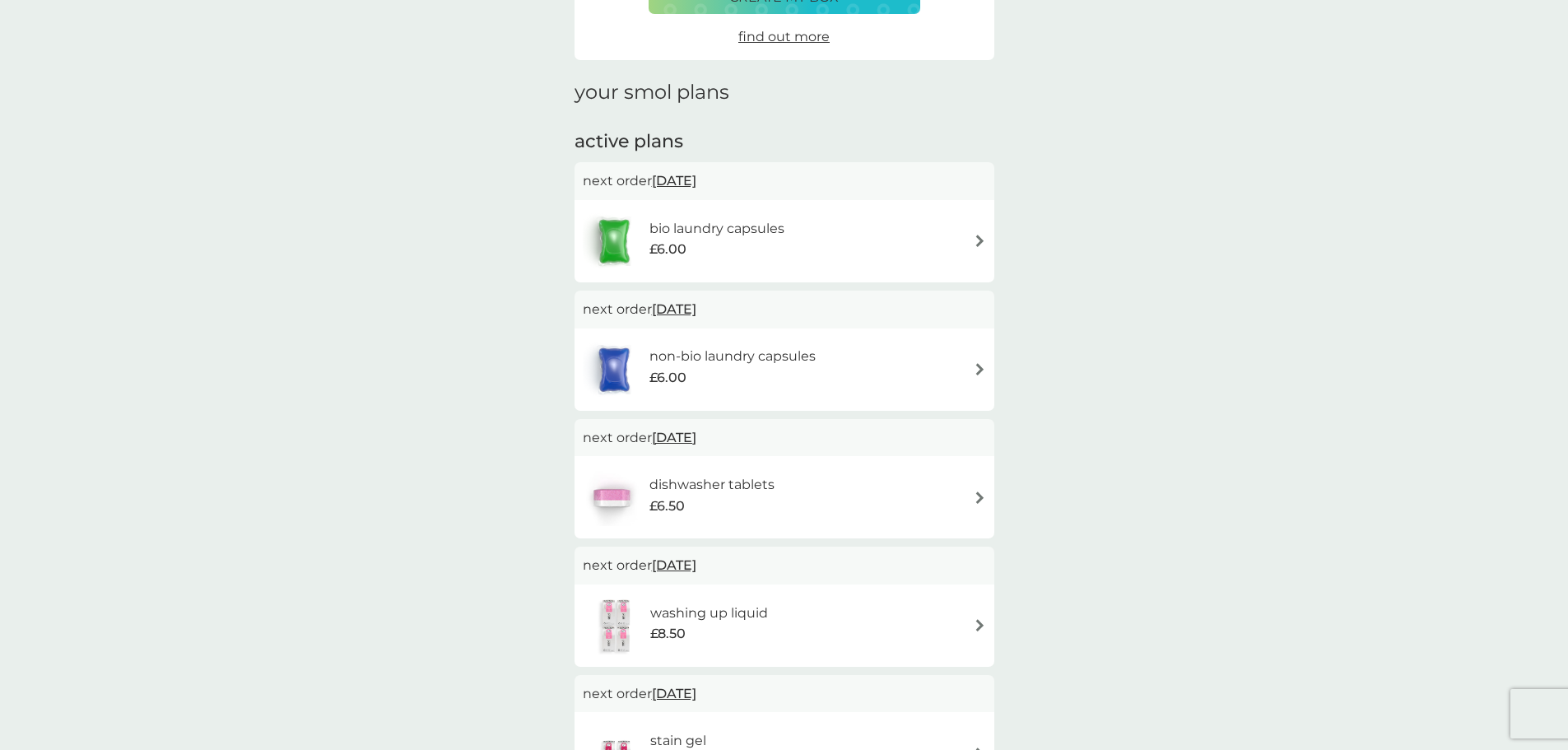
click at [694, 561] on span "6 Oct 2025" at bounding box center [675, 564] width 45 height 32
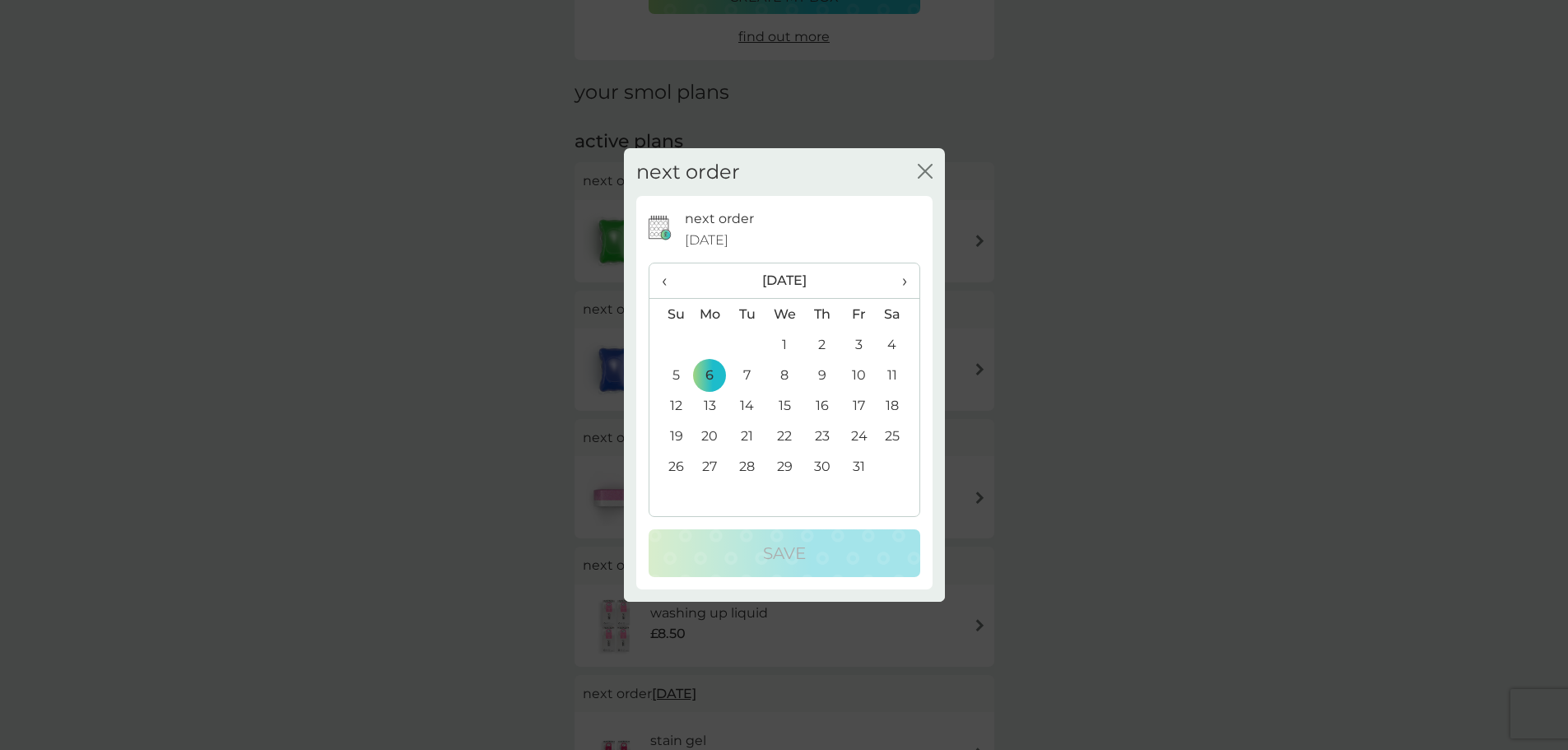
click at [818, 369] on td "9" at bounding box center [822, 374] width 37 height 30
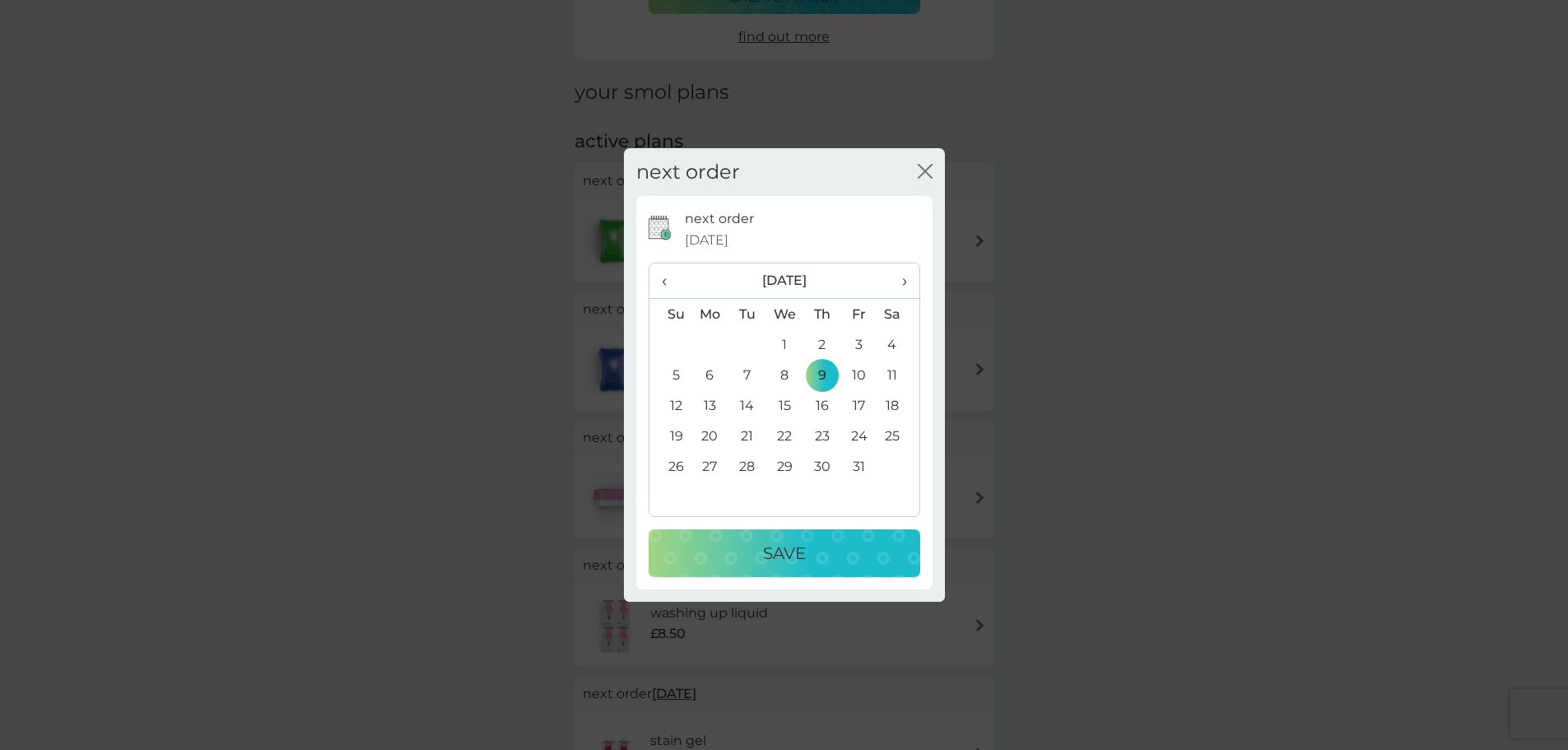
click at [861, 371] on td "10" at bounding box center [859, 374] width 37 height 30
click at [829, 551] on div "Save" at bounding box center [784, 553] width 238 height 27
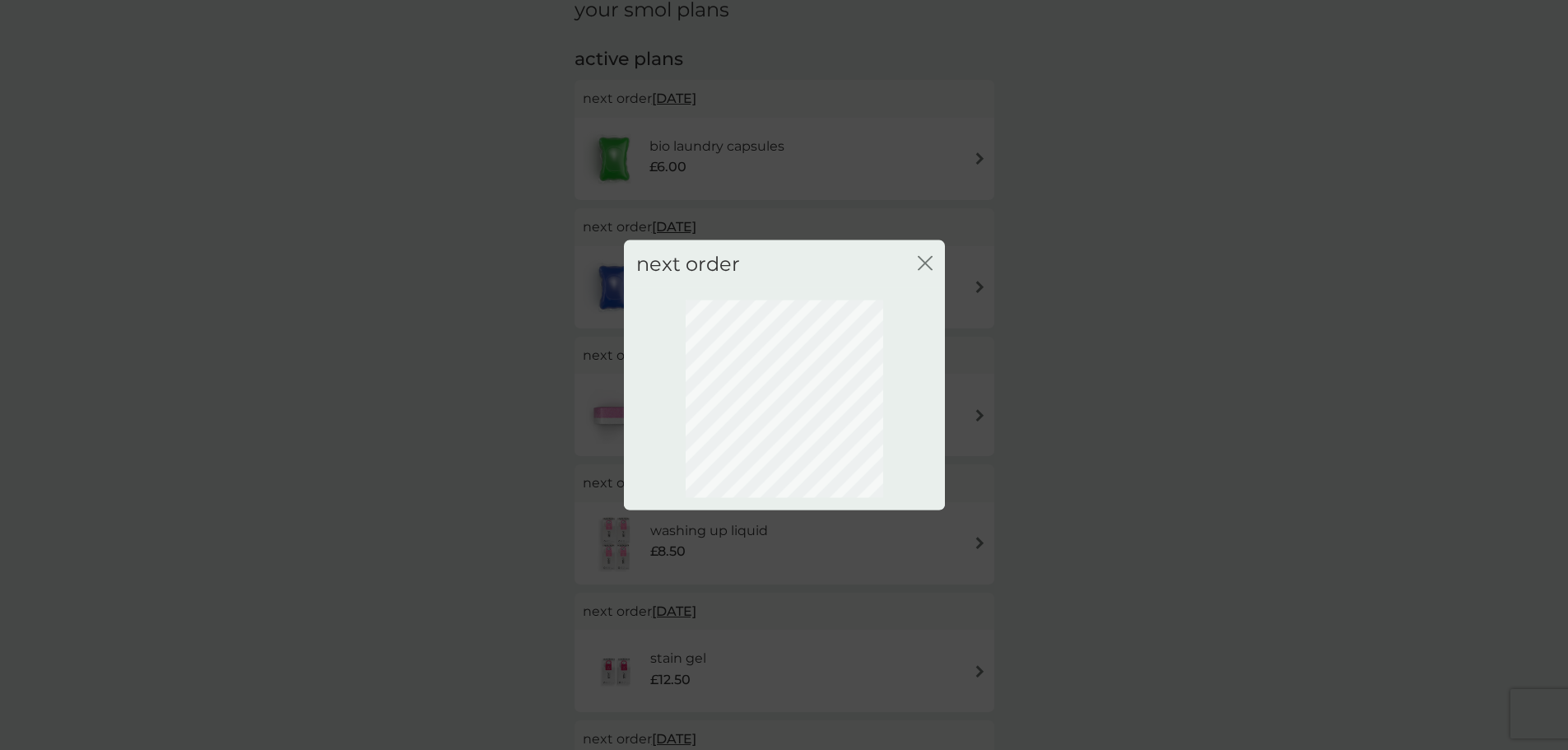
scroll to position [0, 0]
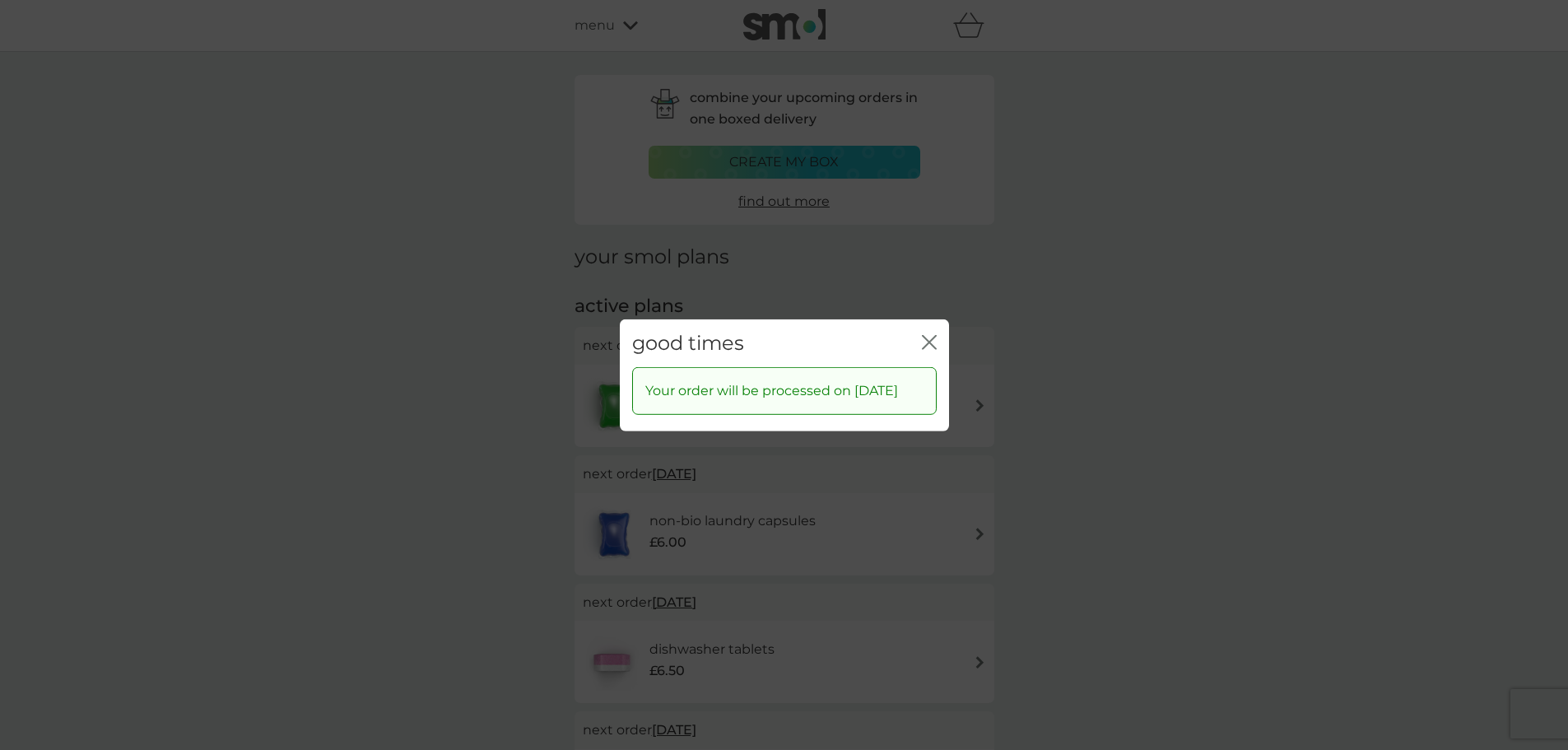
click at [923, 334] on icon "close" at bounding box center [929, 341] width 15 height 15
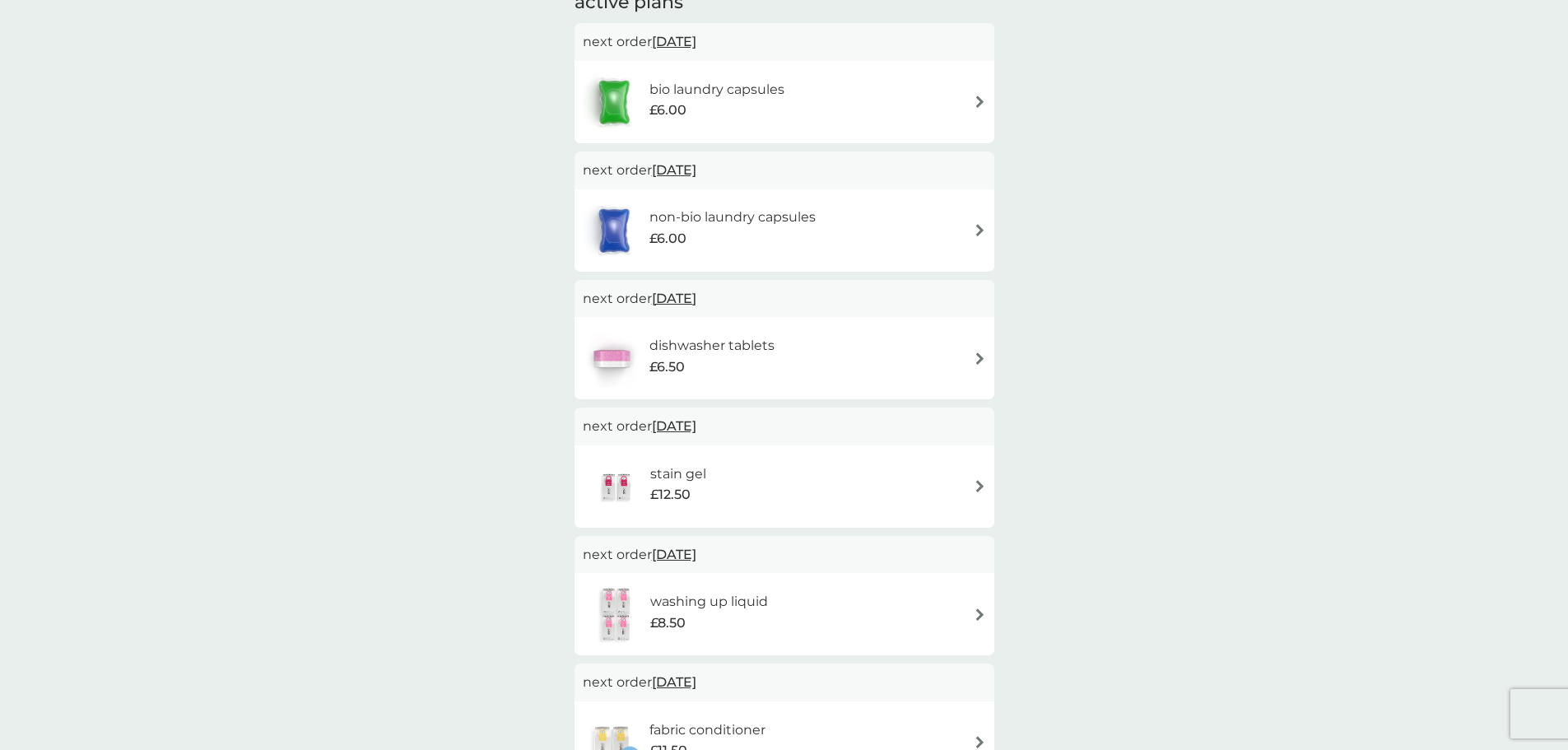
scroll to position [329, 0]
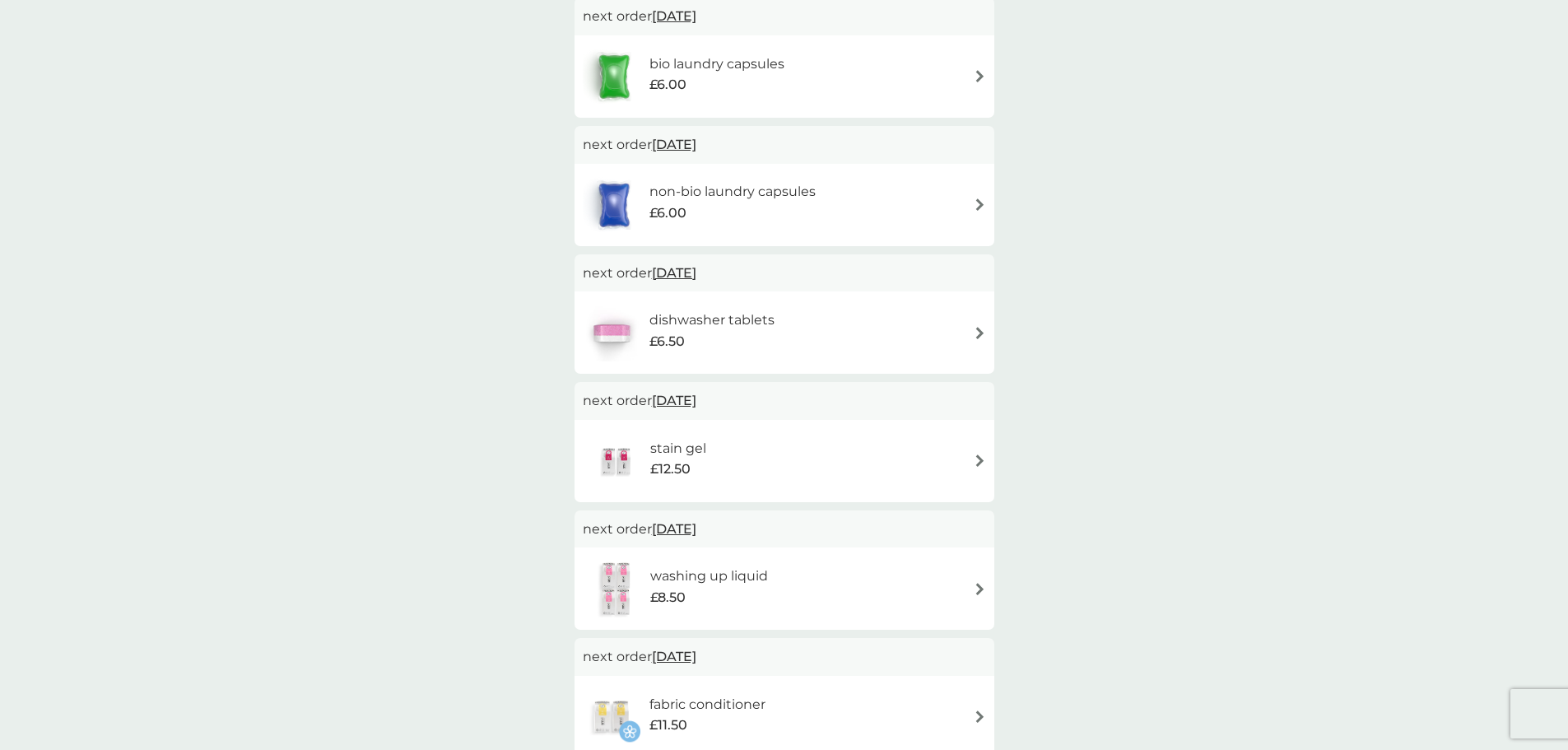
click at [684, 394] on span "6 Oct 2025" at bounding box center [675, 400] width 45 height 32
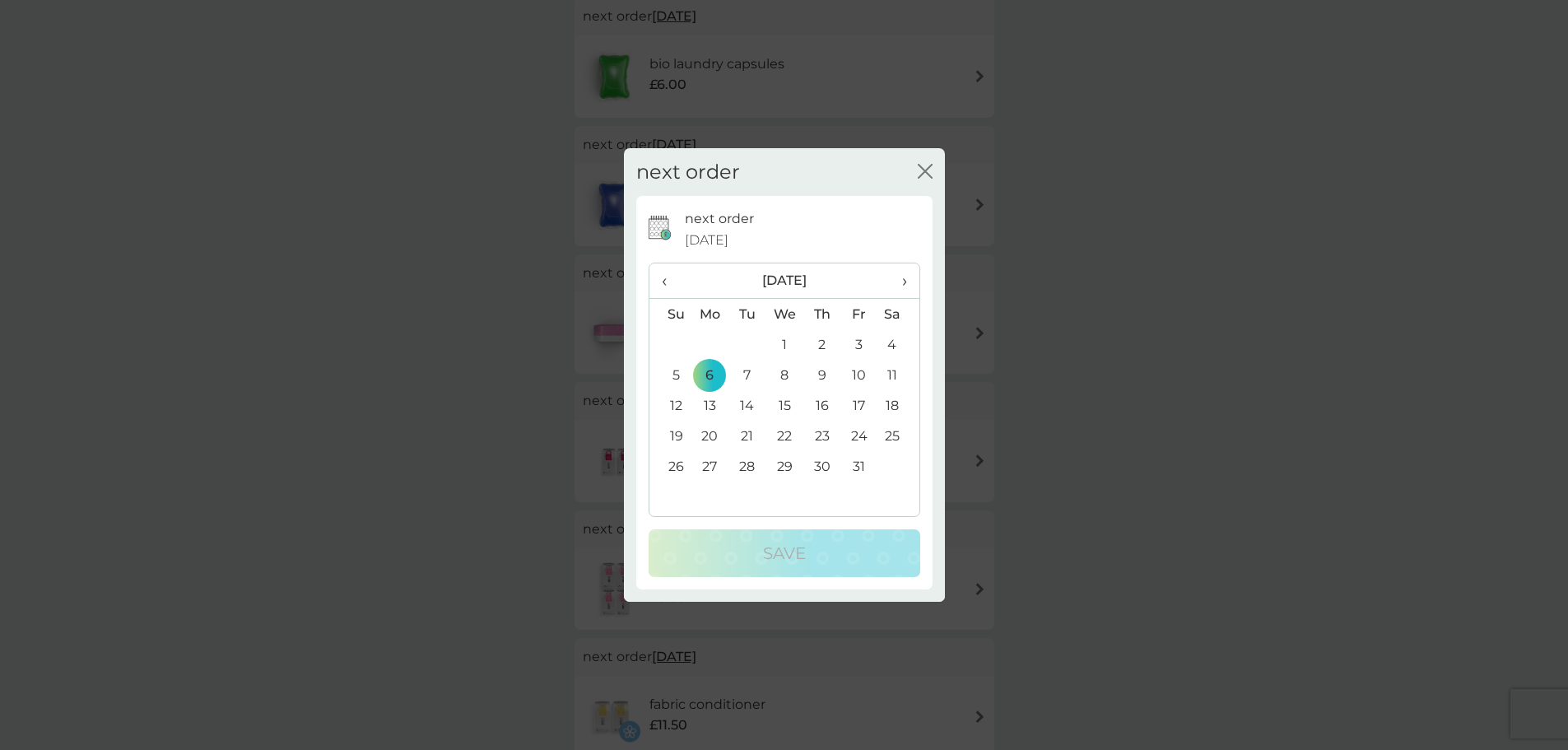
click at [859, 371] on td "10" at bounding box center [859, 374] width 37 height 30
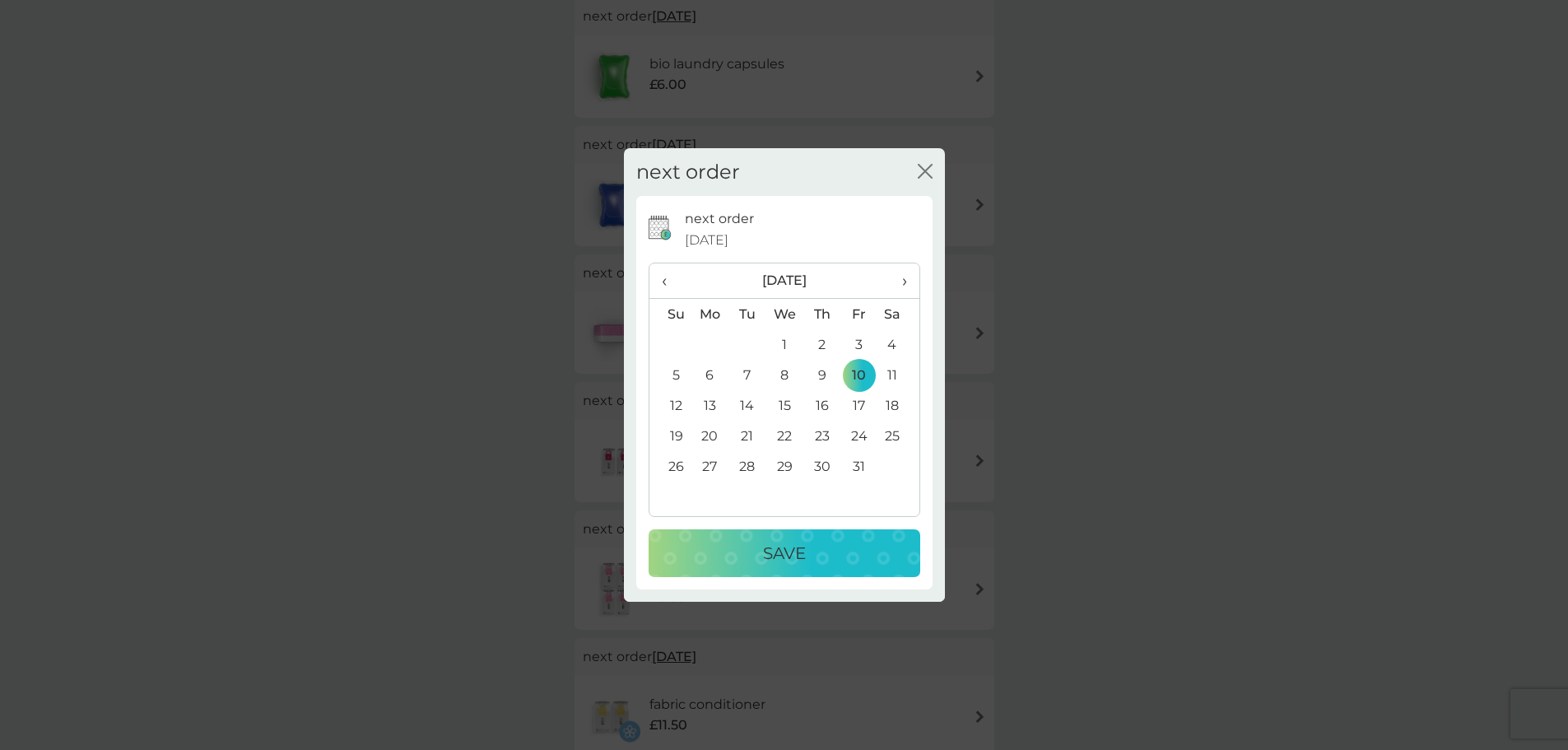
click at [843, 560] on div "Save" at bounding box center [784, 553] width 238 height 27
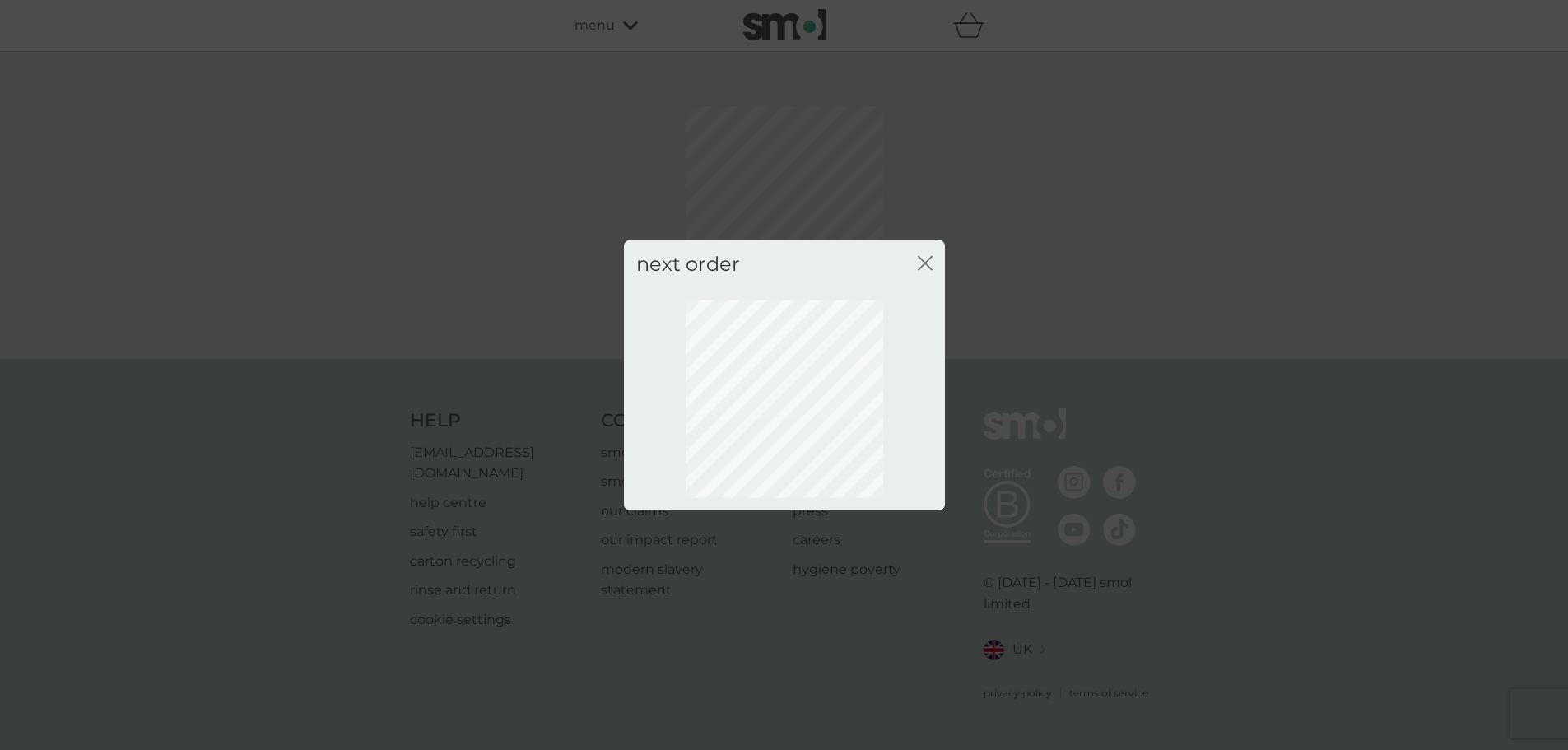
scroll to position [0, 0]
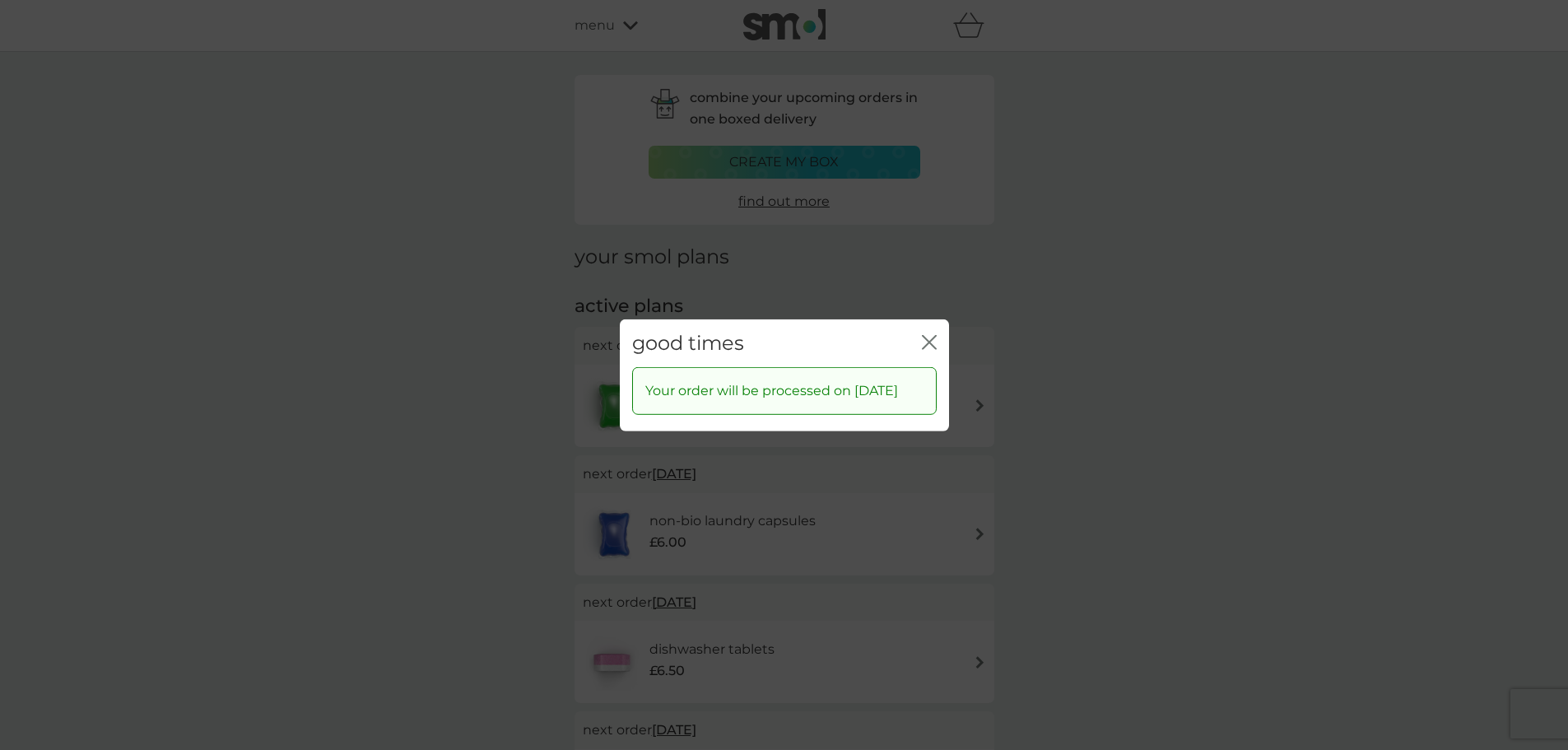
click at [932, 334] on icon "close" at bounding box center [929, 341] width 15 height 15
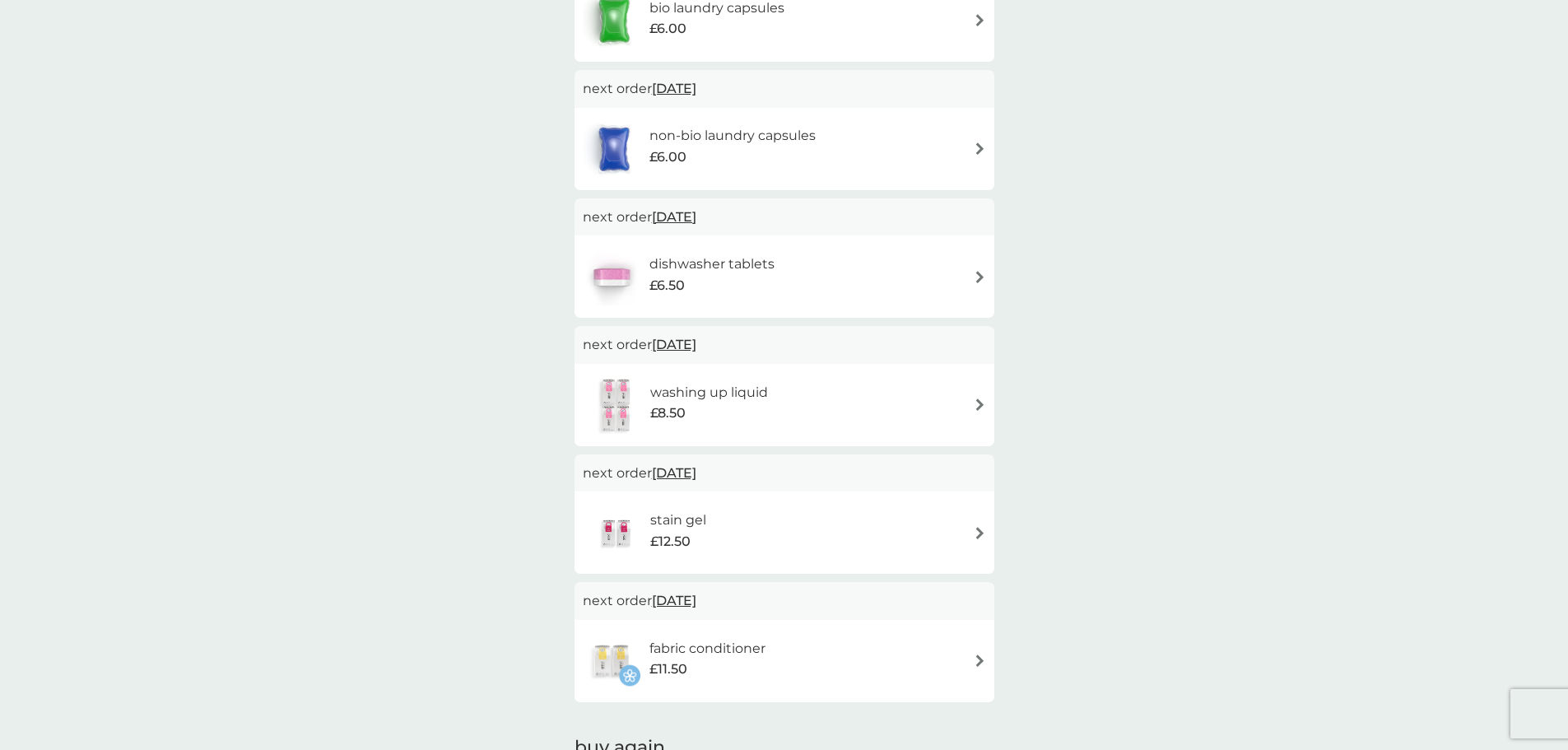
scroll to position [411, 0]
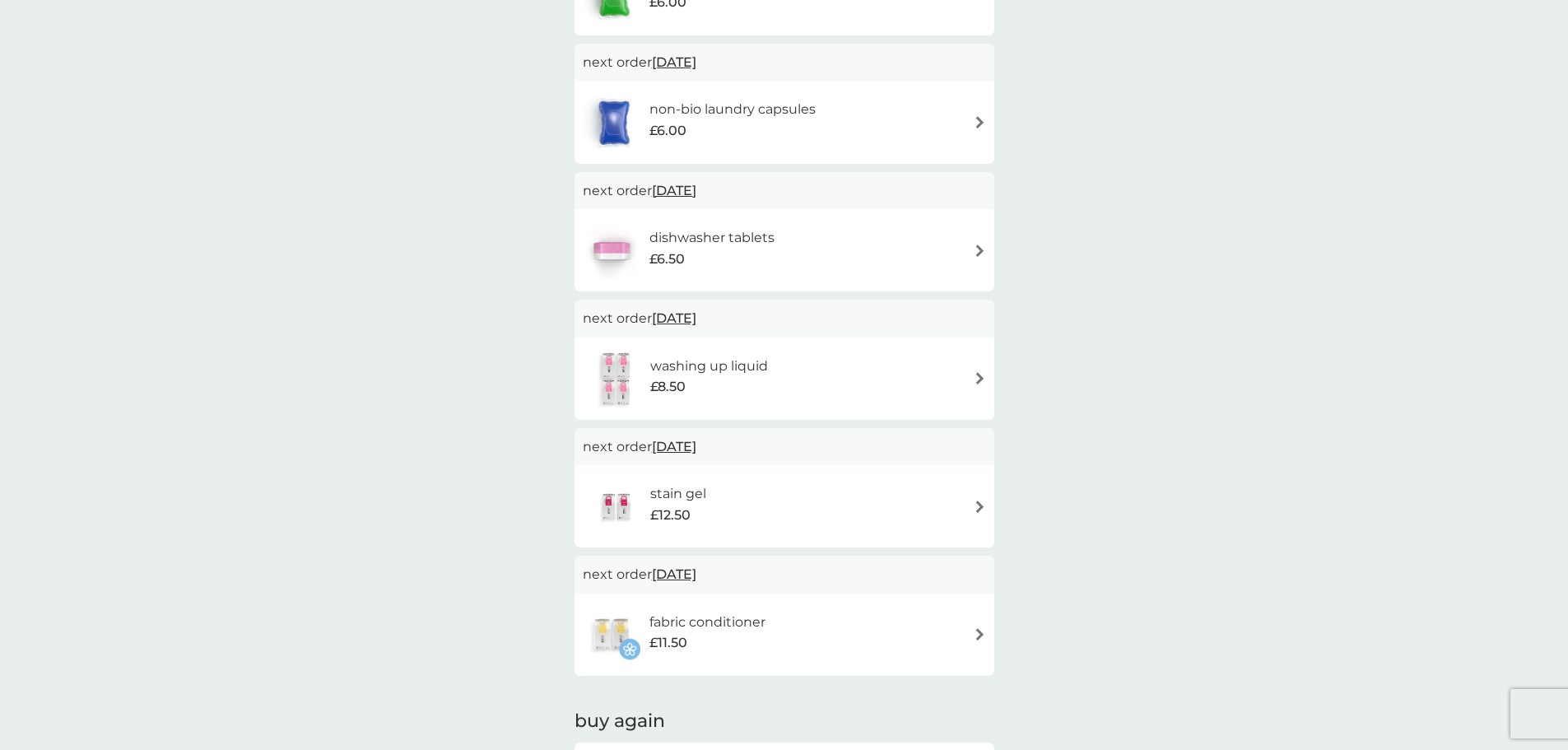
click at [696, 574] on span "23 Nov 2025" at bounding box center [675, 574] width 45 height 32
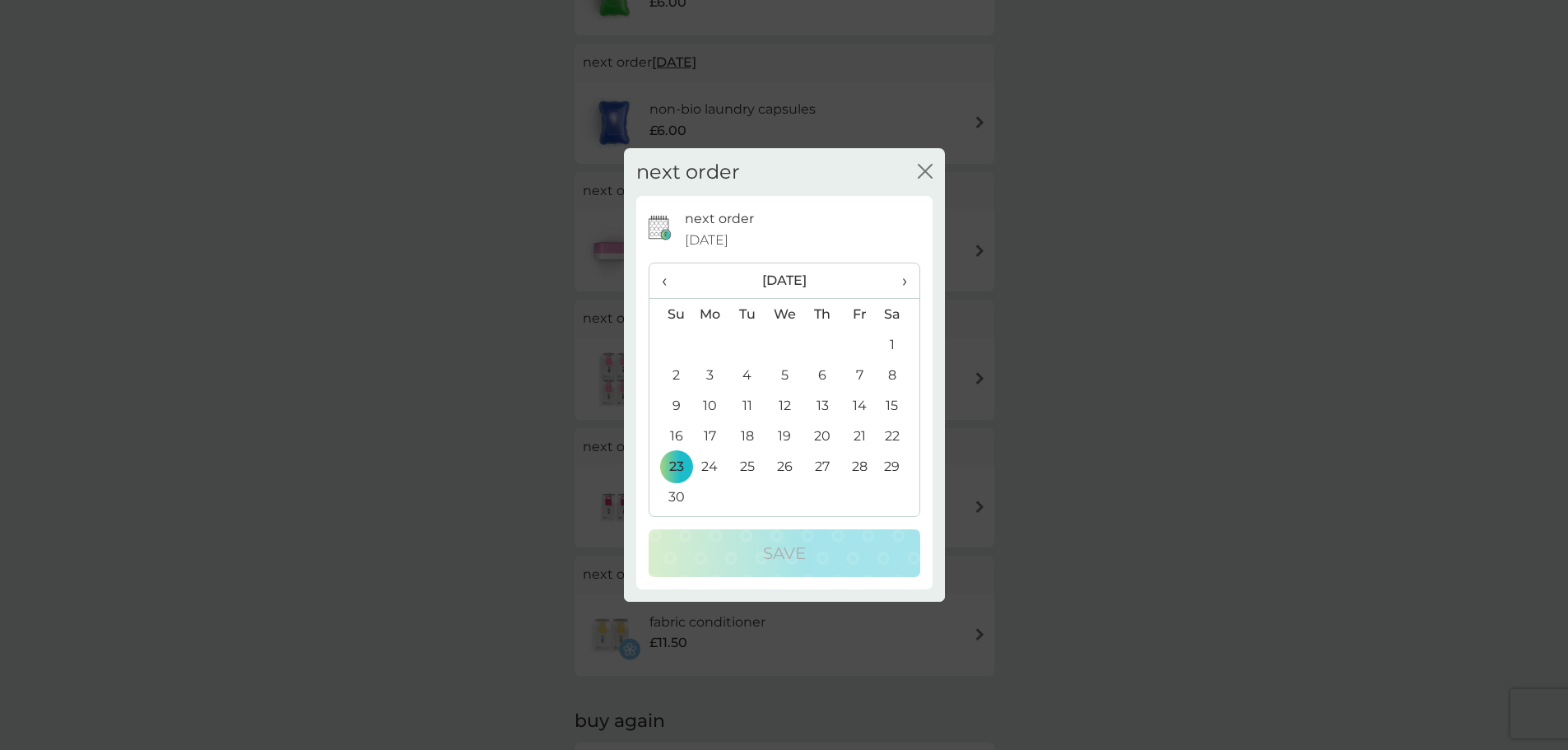
click at [861, 464] on td "28" at bounding box center [860, 465] width 37 height 30
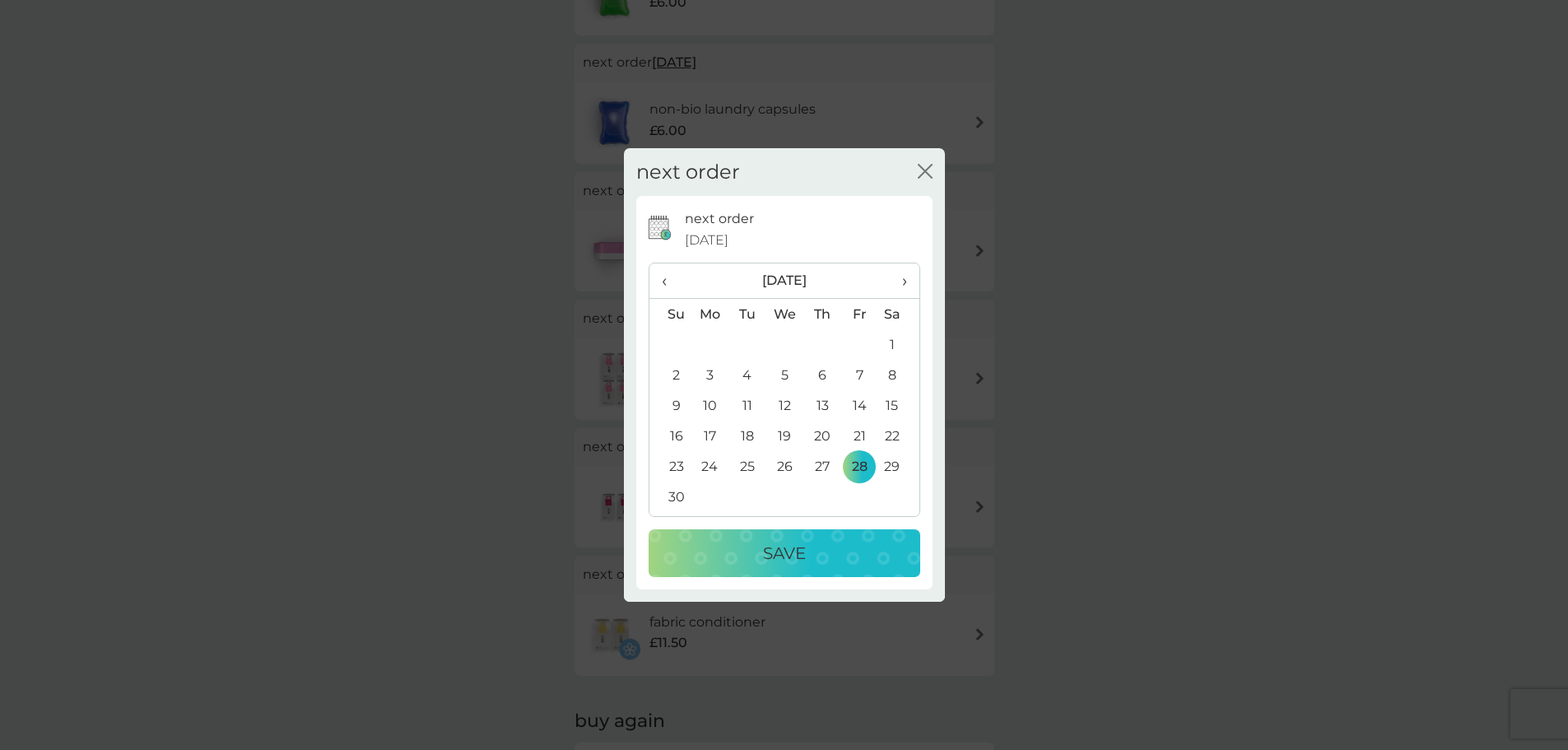
click at [832, 541] on div "Save" at bounding box center [784, 553] width 238 height 27
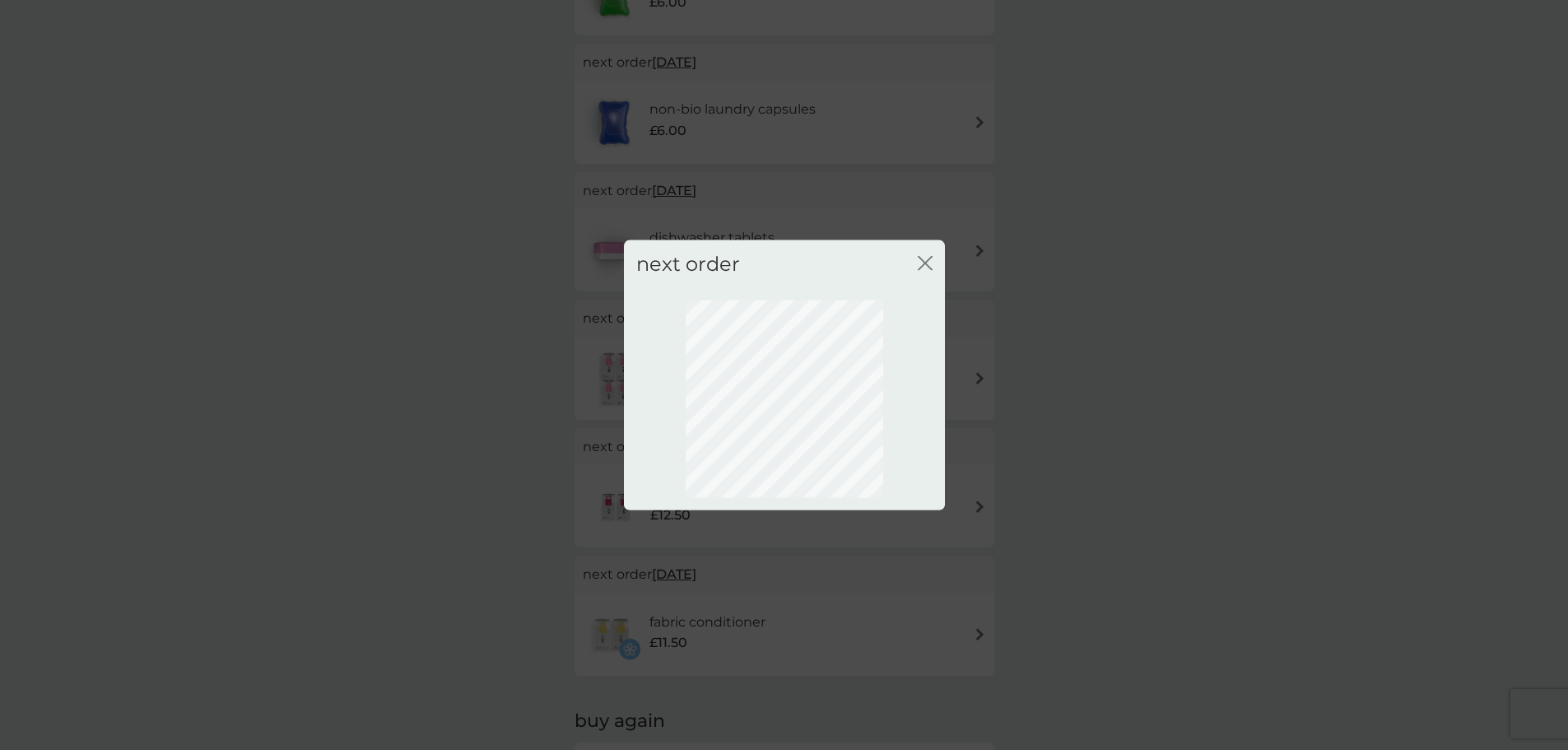
scroll to position [0, 0]
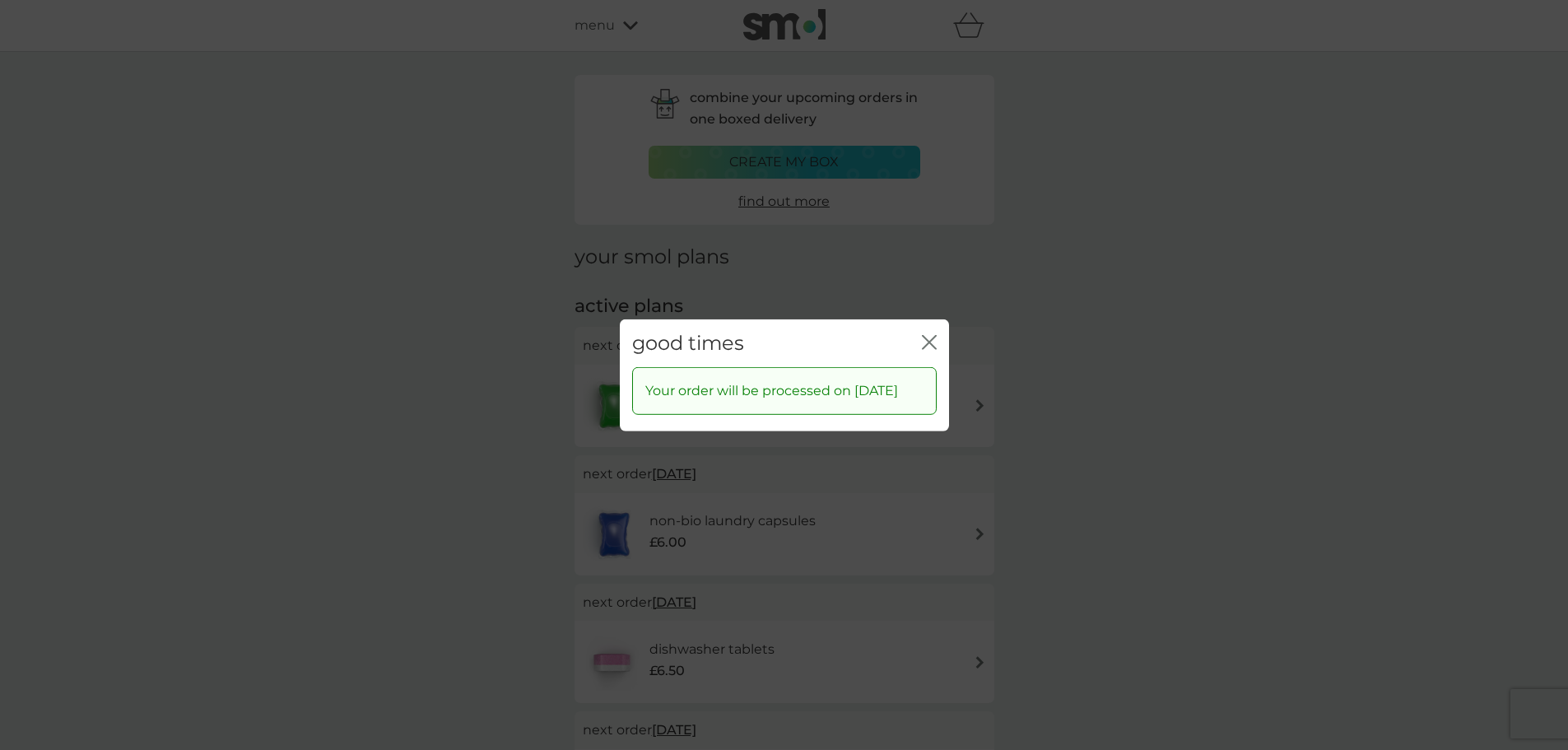
click at [929, 335] on icon "close" at bounding box center [933, 341] width 7 height 13
